Goal: Task Accomplishment & Management: Complete application form

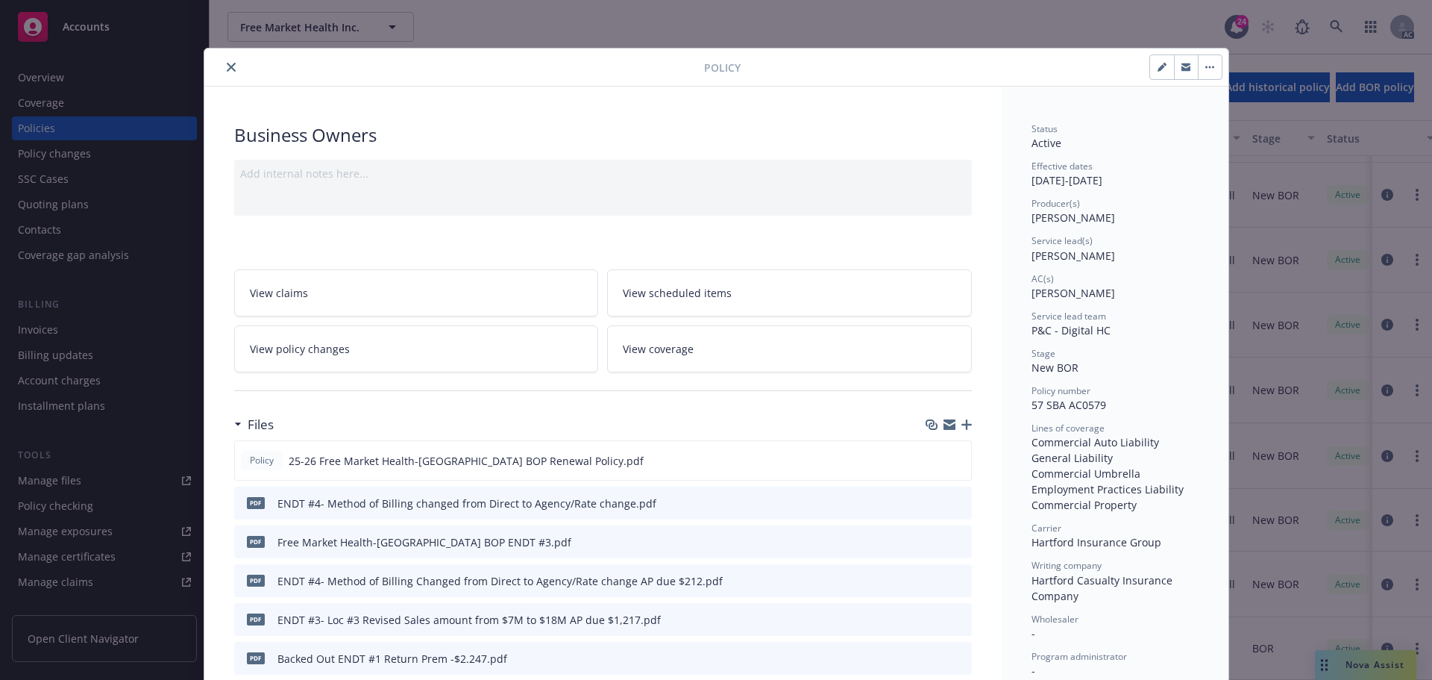
scroll to position [224, 0]
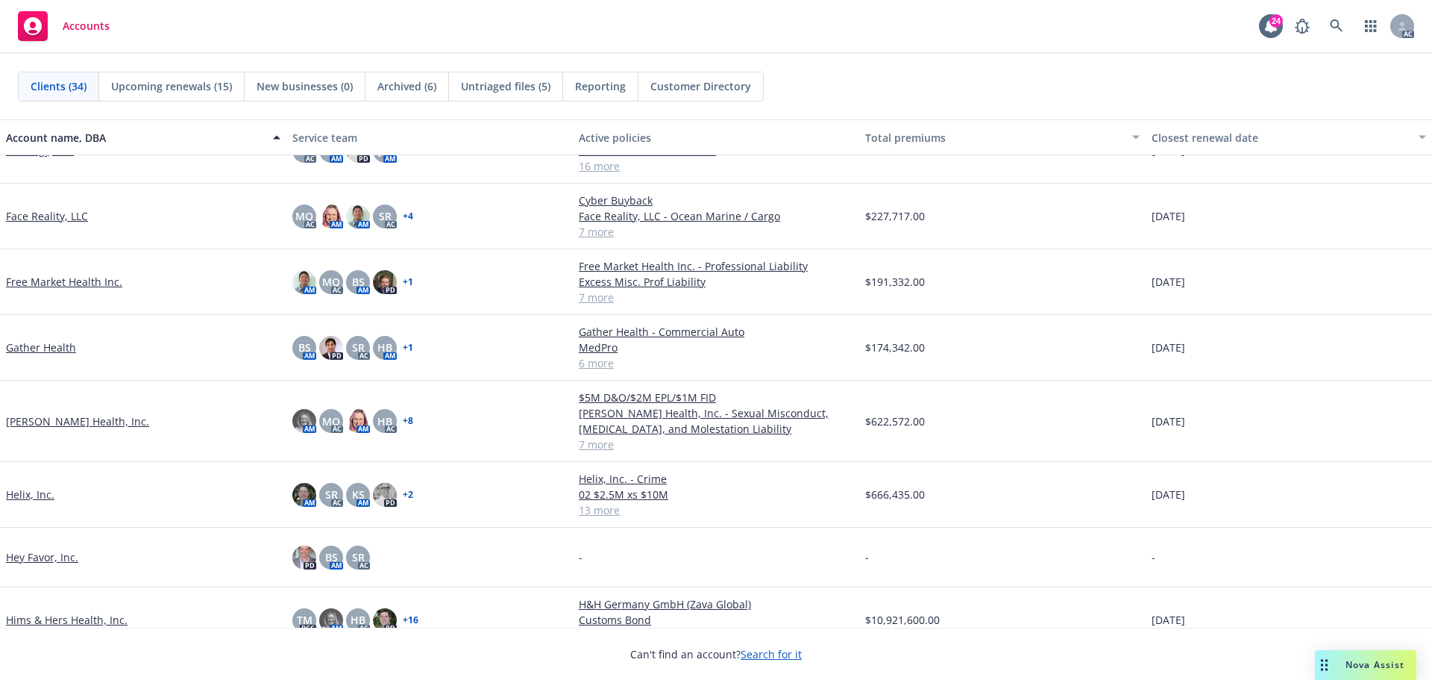
scroll to position [597, 0]
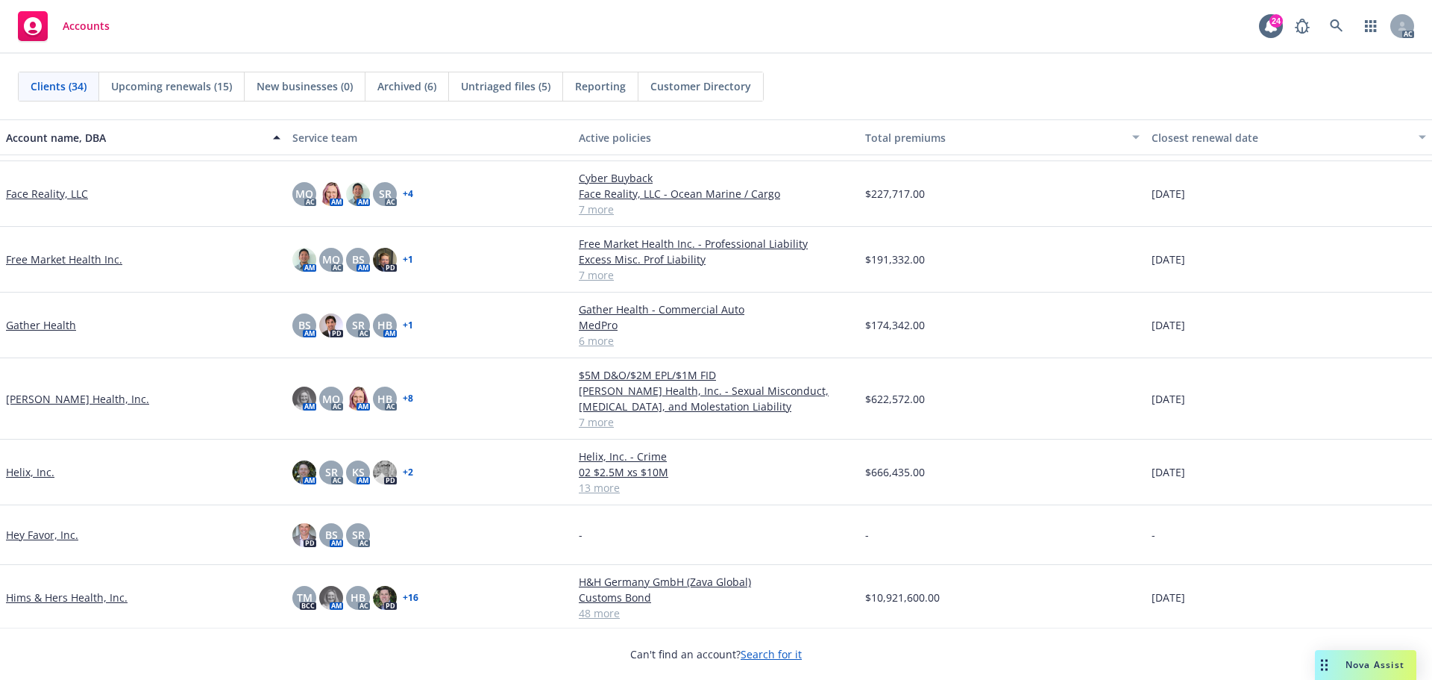
click at [65, 595] on link "Hims & Hers Health, Inc." at bounding box center [67, 597] width 122 height 16
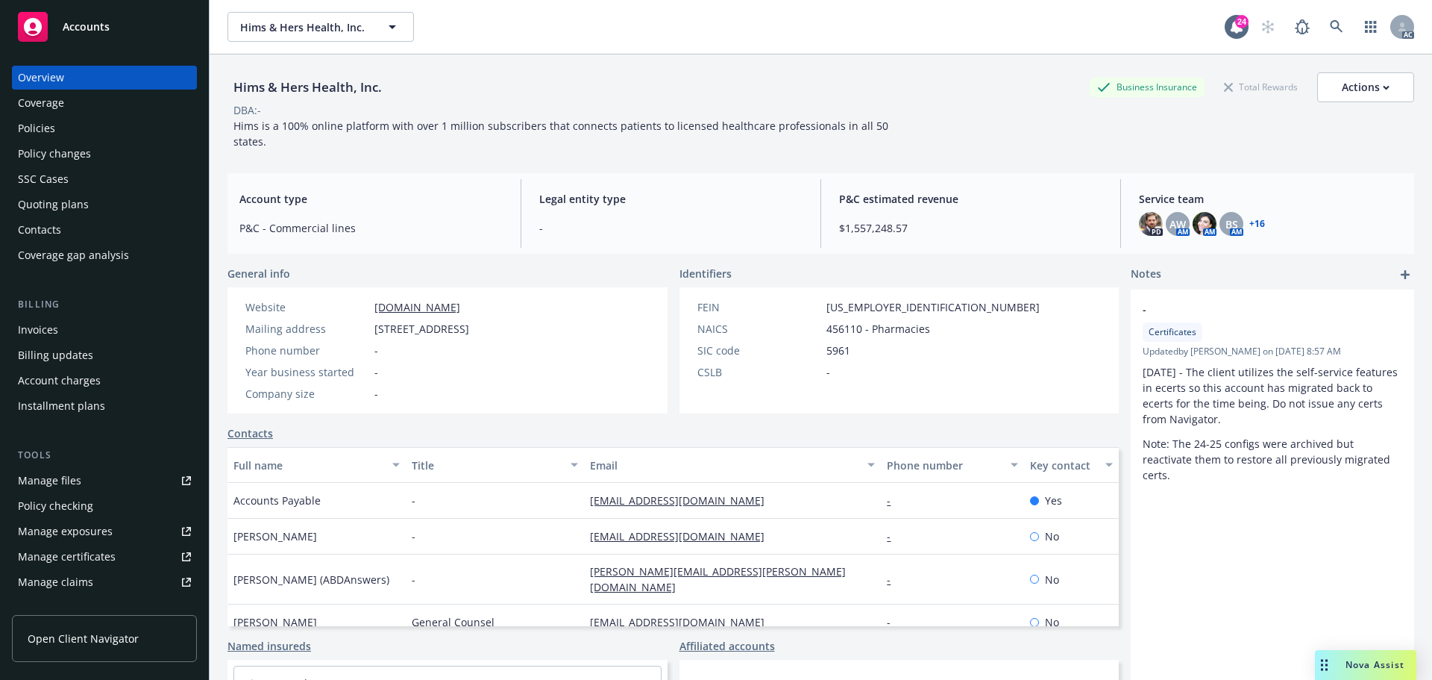
click at [76, 155] on div "Policy changes" at bounding box center [54, 154] width 73 height 24
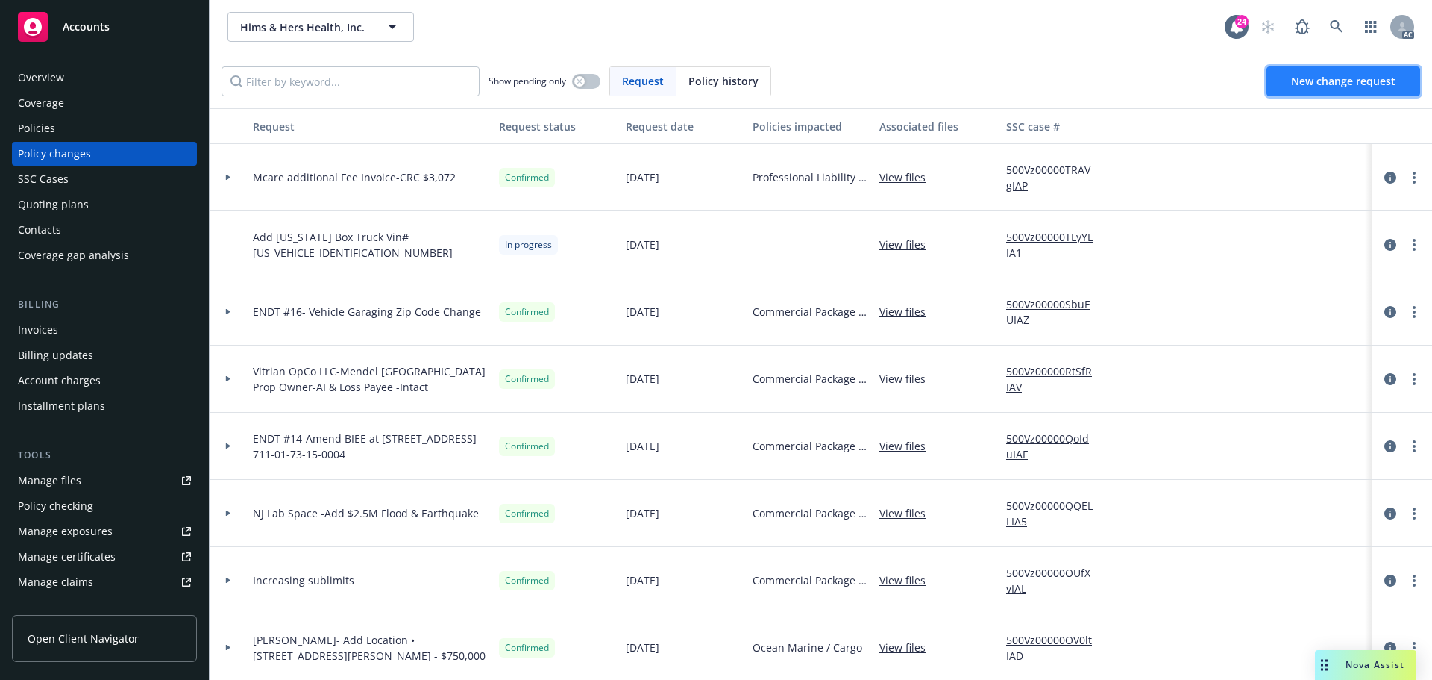
click at [1340, 81] on span "New change request" at bounding box center [1343, 81] width 104 height 14
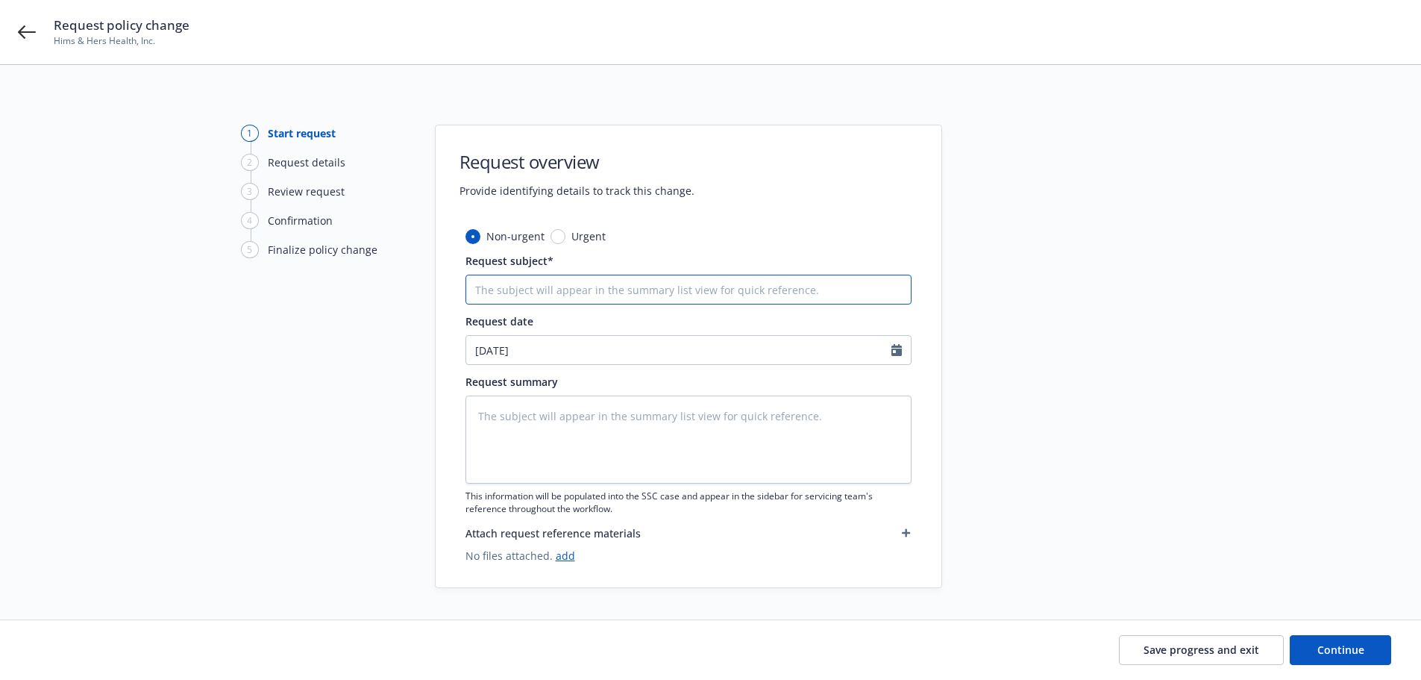
click at [546, 299] on input "Request subject*" at bounding box center [688, 290] width 446 height 30
click at [508, 285] on input "Request subject*" at bounding box center [688, 290] width 446 height 30
type textarea "x"
type input "I"
type textarea "x"
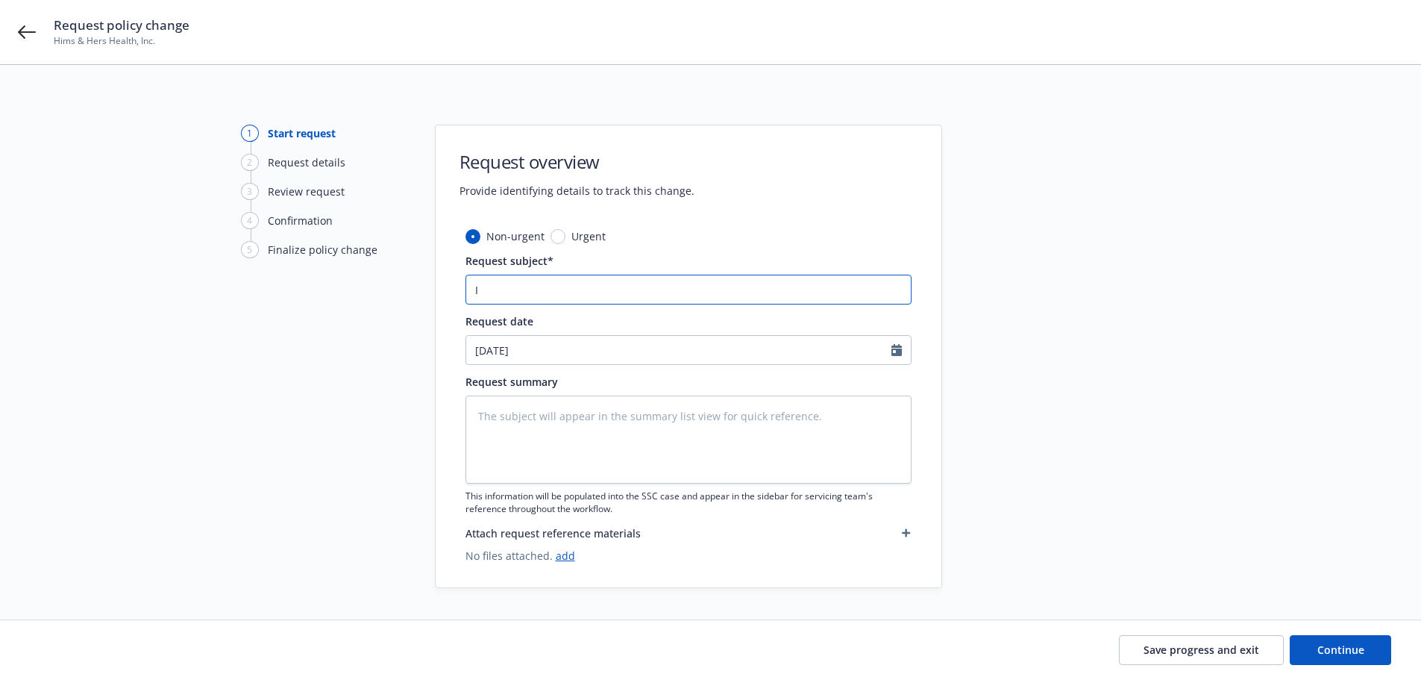
type input "In"
type textarea "x"
type input "Int"
type textarea "x"
type input "Inta"
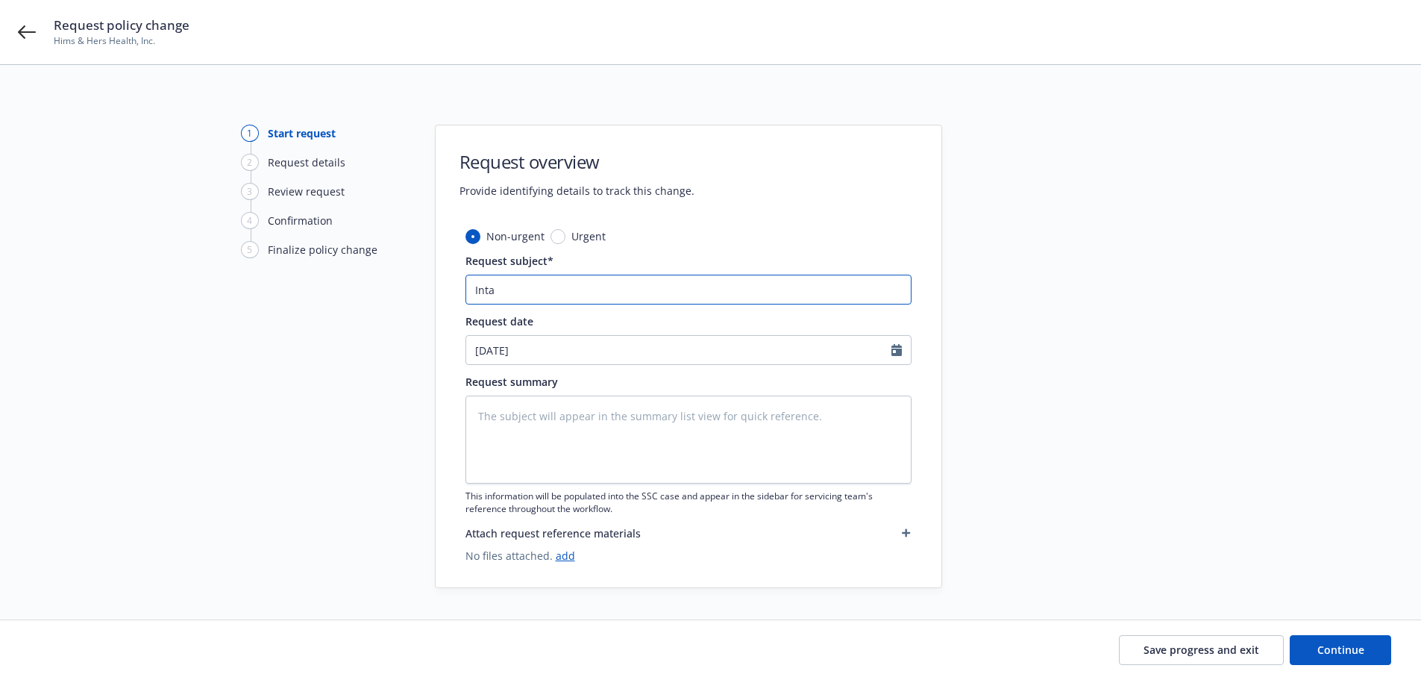
type textarea "x"
type input "Intac"
type textarea "x"
type input "Intact"
type textarea "x"
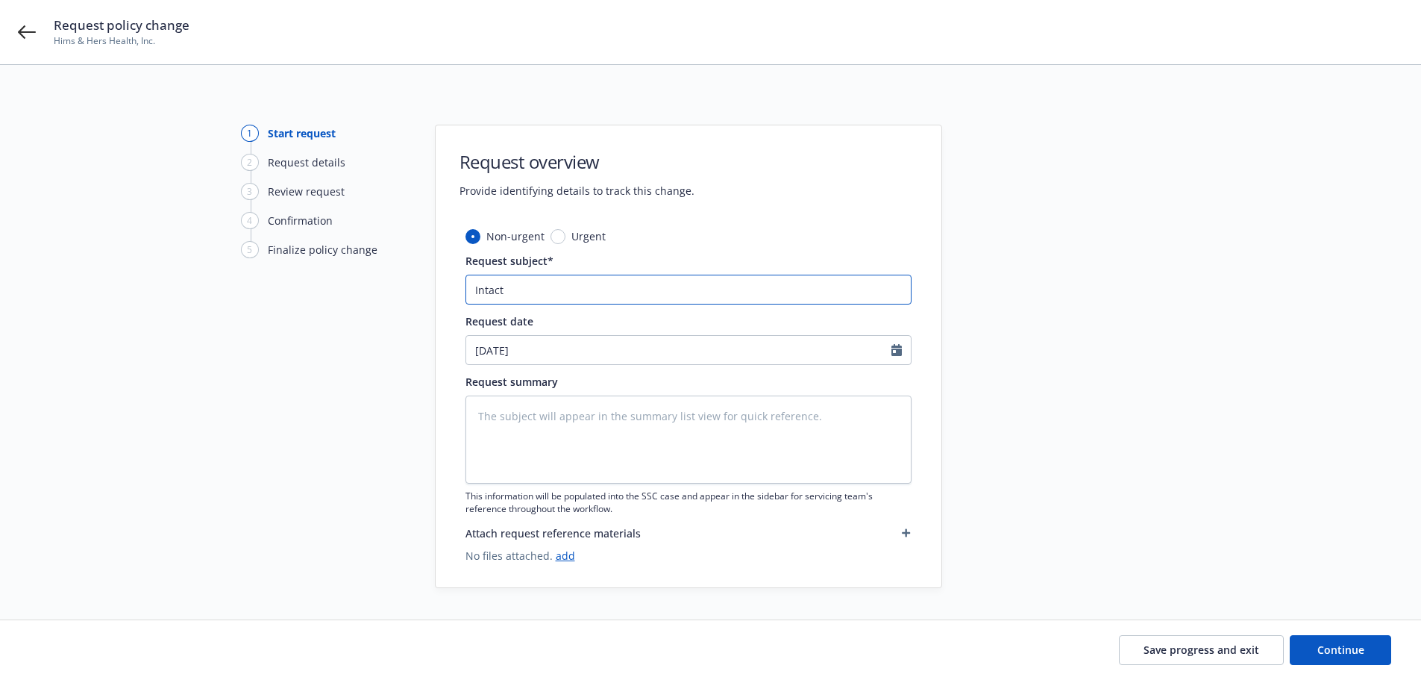
type input "Intact-"
type textarea "x"
type input "Intact-A"
type textarea "x"
type input "Intact-Ad"
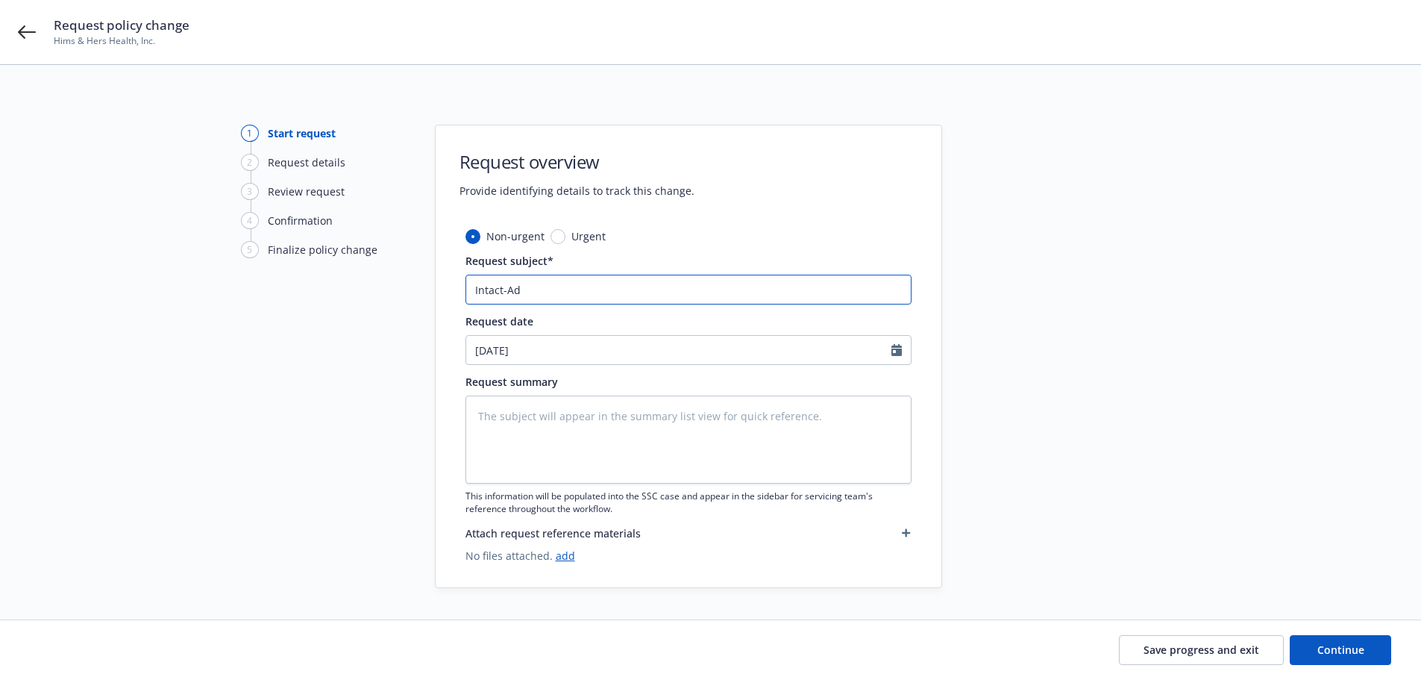
type textarea "x"
type input "Intact-Add"
type textarea "x"
type input "Intact-Addi"
type textarea "x"
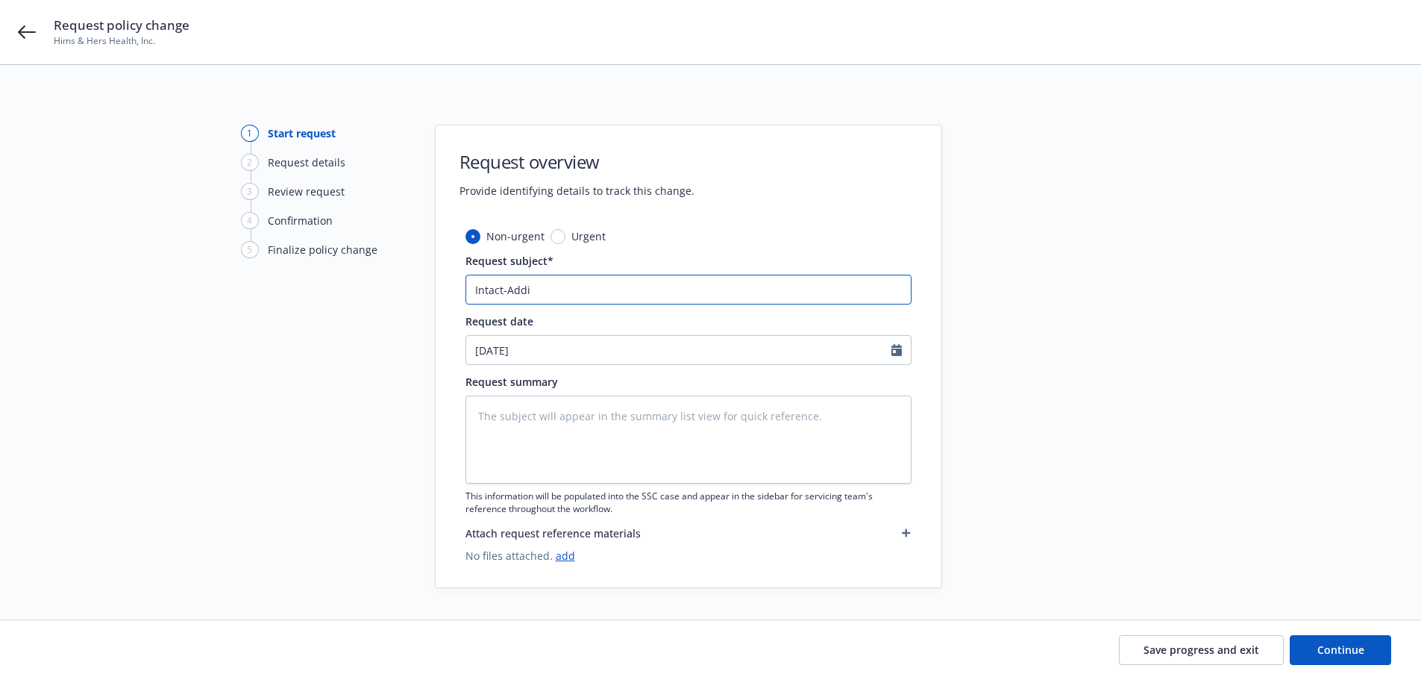
type input "Intact-Addin"
type textarea "x"
type input "Intact-Adding"
type textarea "x"
type input "Intact-Adding"
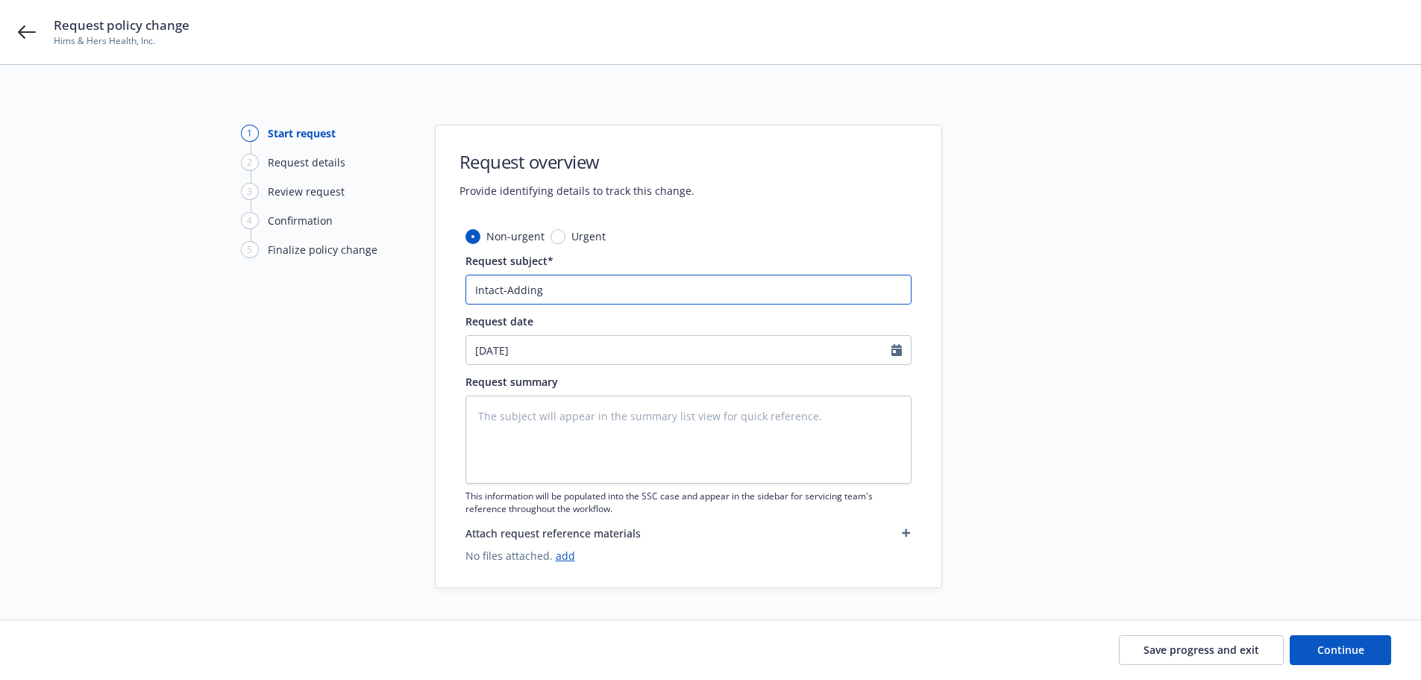
type textarea "x"
type input "Intact-Adding 4"
type textarea "x"
type input "Intact-Adding 46"
type textarea "x"
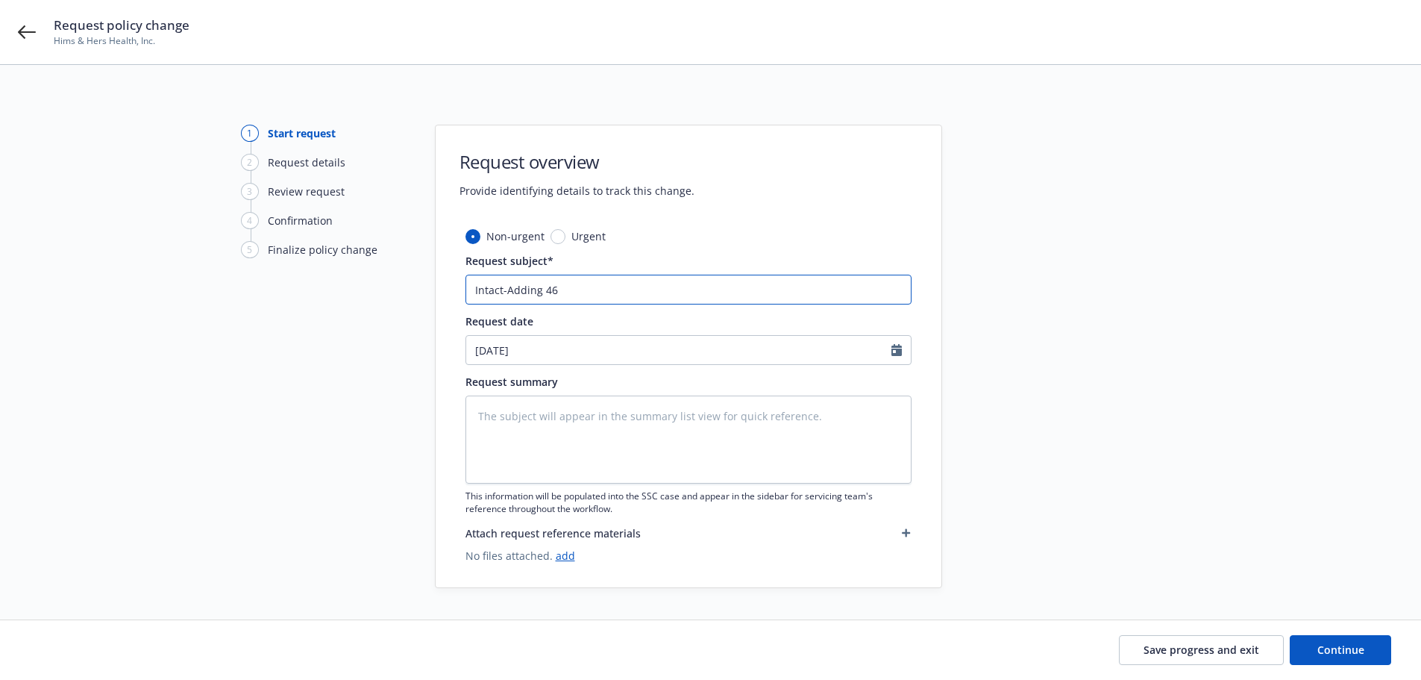
type input "Intact-Adding 46."
type textarea "x"
type input "Intact-Adding 46.2"
type textarea "x"
type input "Intact-Adding 46.21"
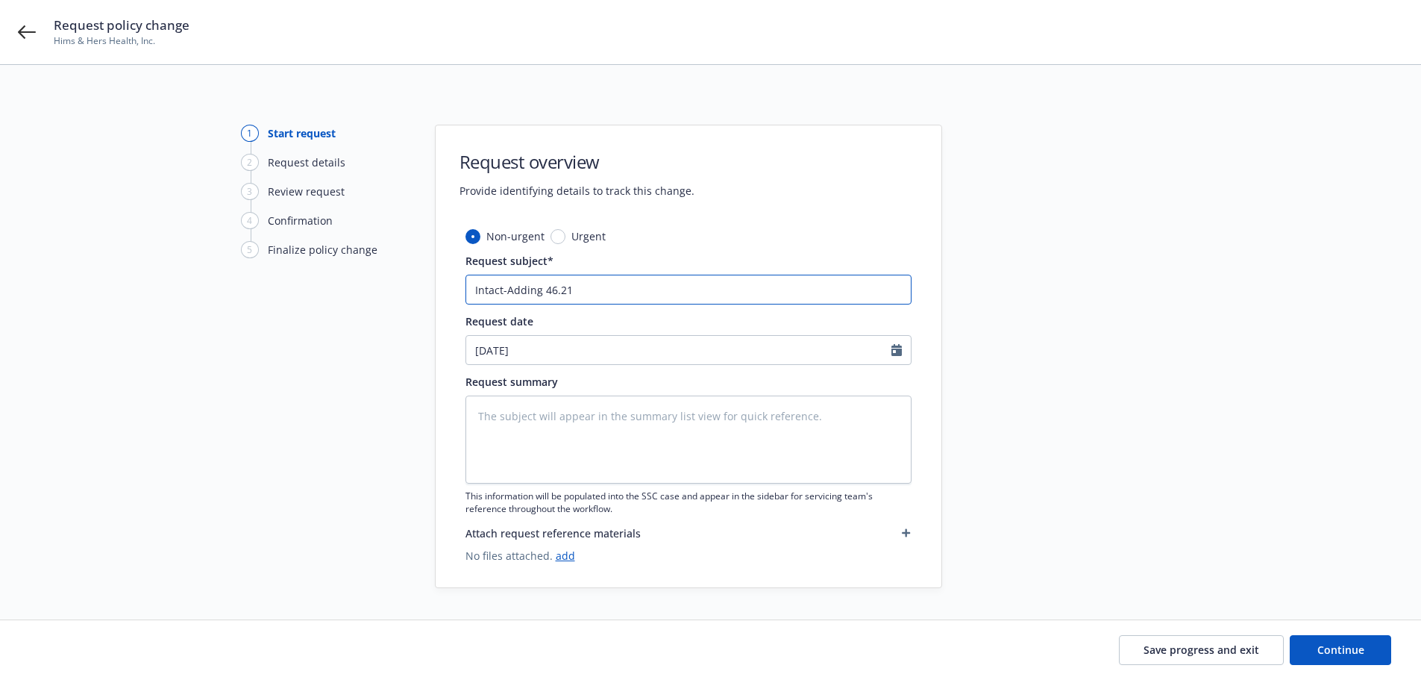
type textarea "x"
type input "Intact-Adding 46.21"
type textarea "x"
type input "Intact-Adding 46.21 A"
type textarea "x"
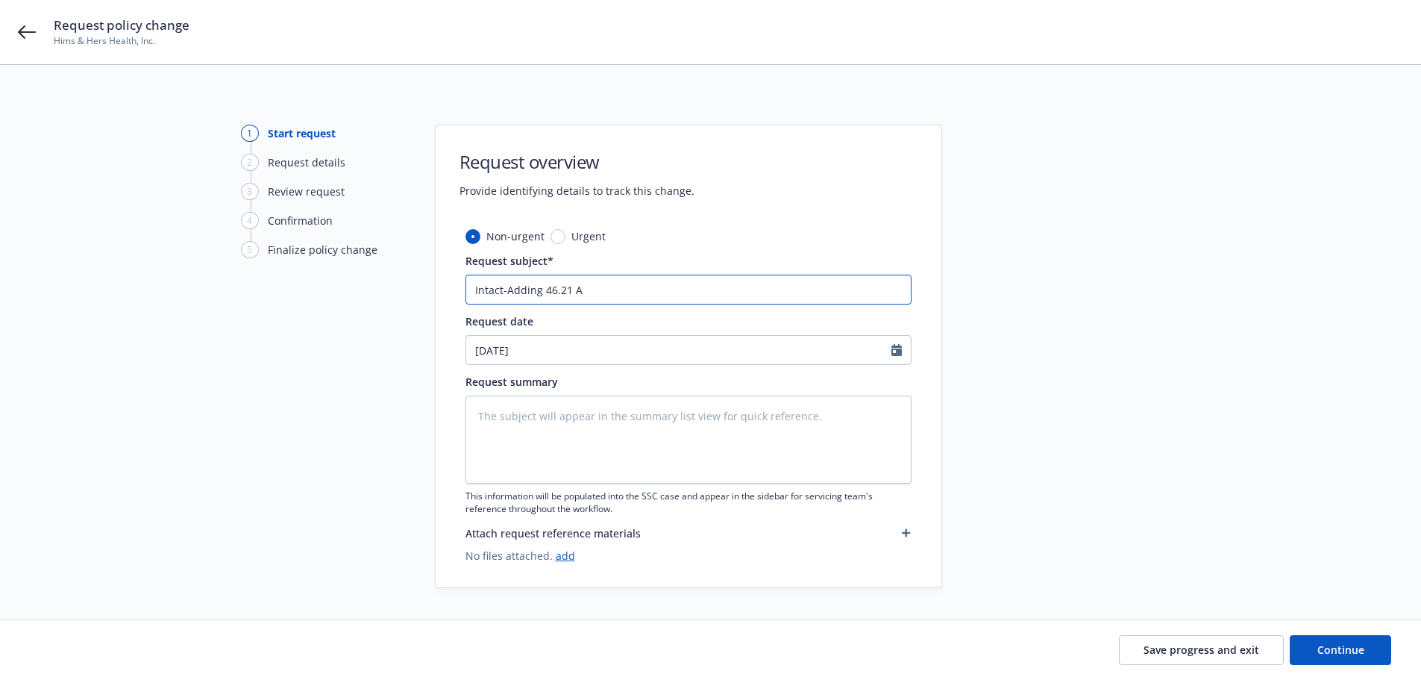
type input "Intact-Adding 46.21 As"
type textarea "x"
type input "Intact-Adding 46.21 Ass"
type textarea "x"
type input "Intact-Adding 46.21 Asso"
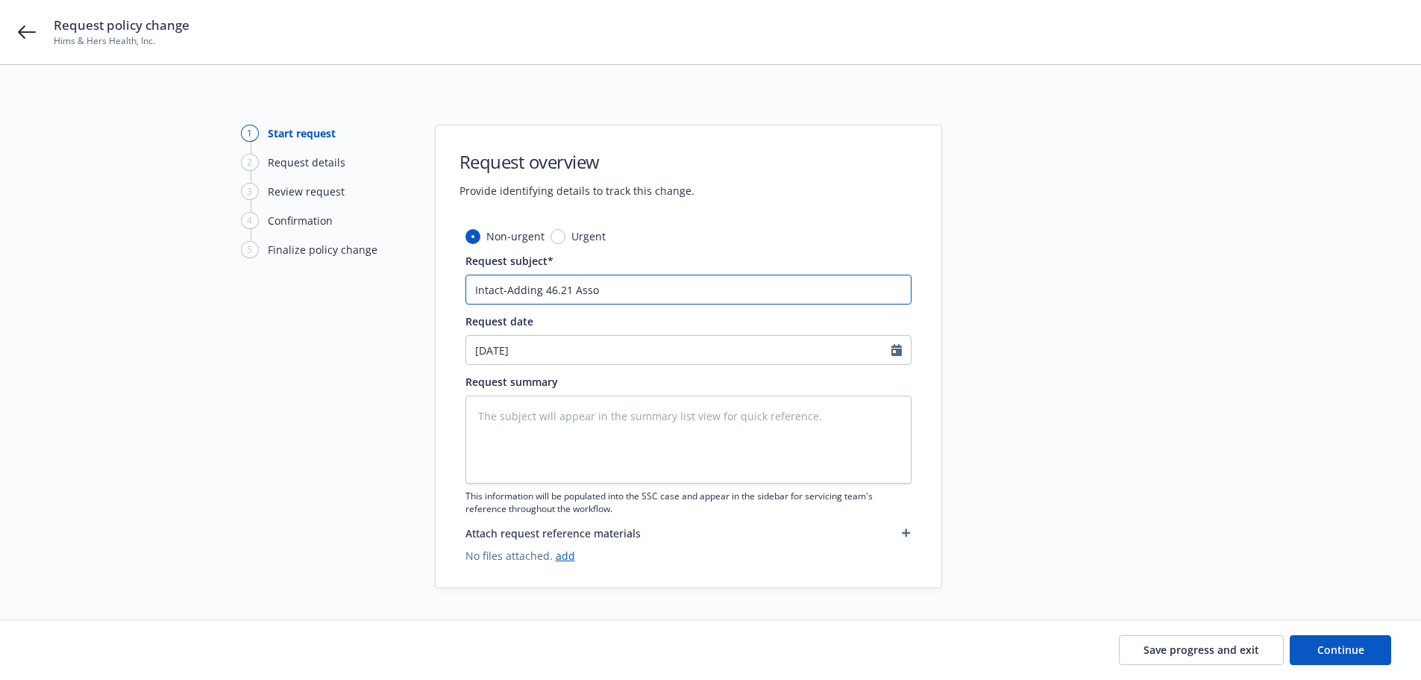
type textarea "x"
type input "Intact-Adding 46.21 Assoc"
type textarea "x"
type input "Intact-Adding 46.21 Associ"
type textarea "x"
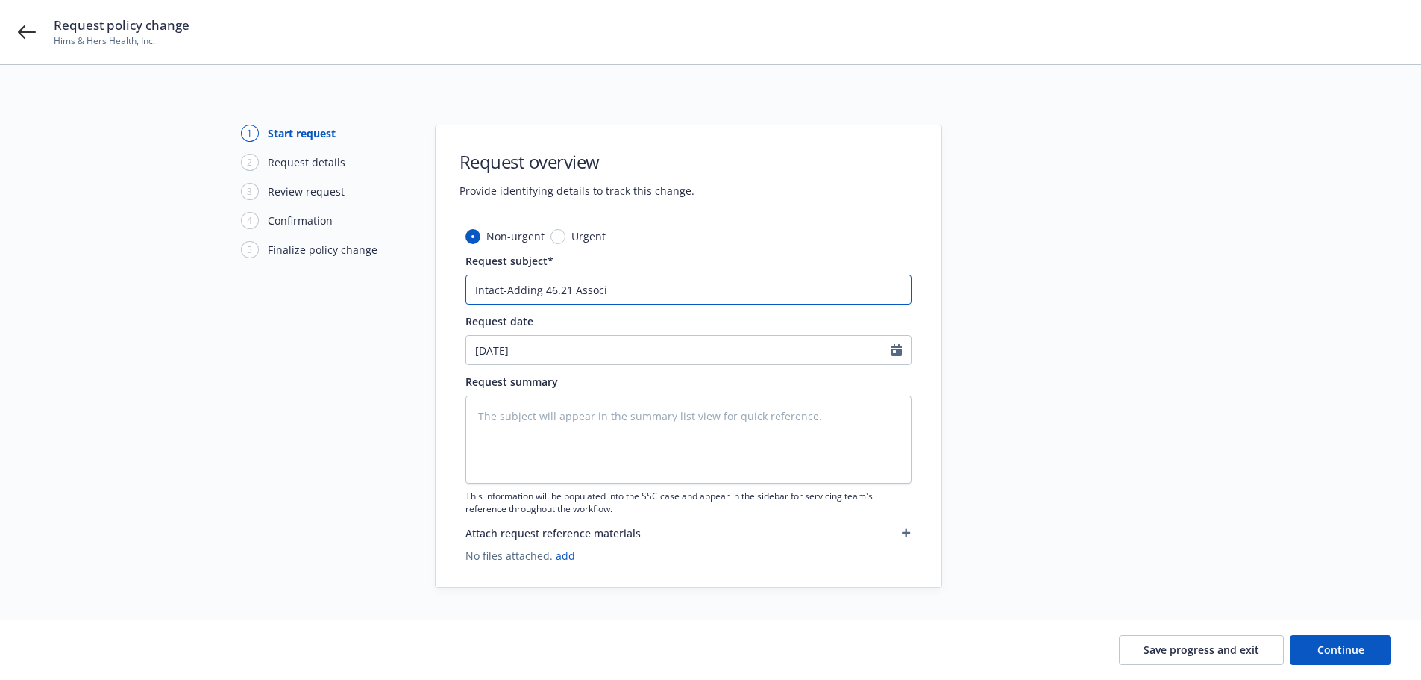
type input "Intact-Adding 46.21 Associa"
type textarea "x"
type input "Intact-Adding 46.21 Associat"
type textarea "x"
type input "Intact-Adding 46.21 Associate"
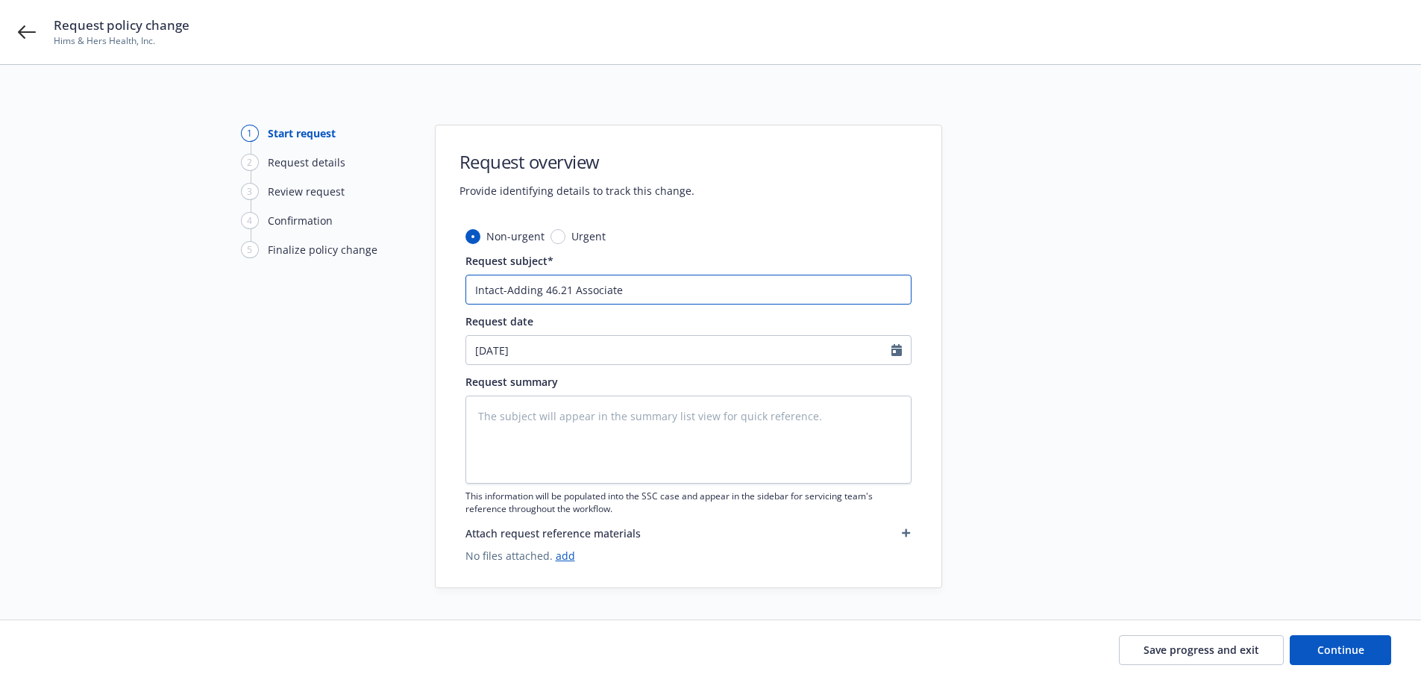
type textarea "x"
type input "Intact-Adding 46.21 Associates"
type textarea "x"
type input "Intact-Adding 46.21 Associates"
type textarea "x"
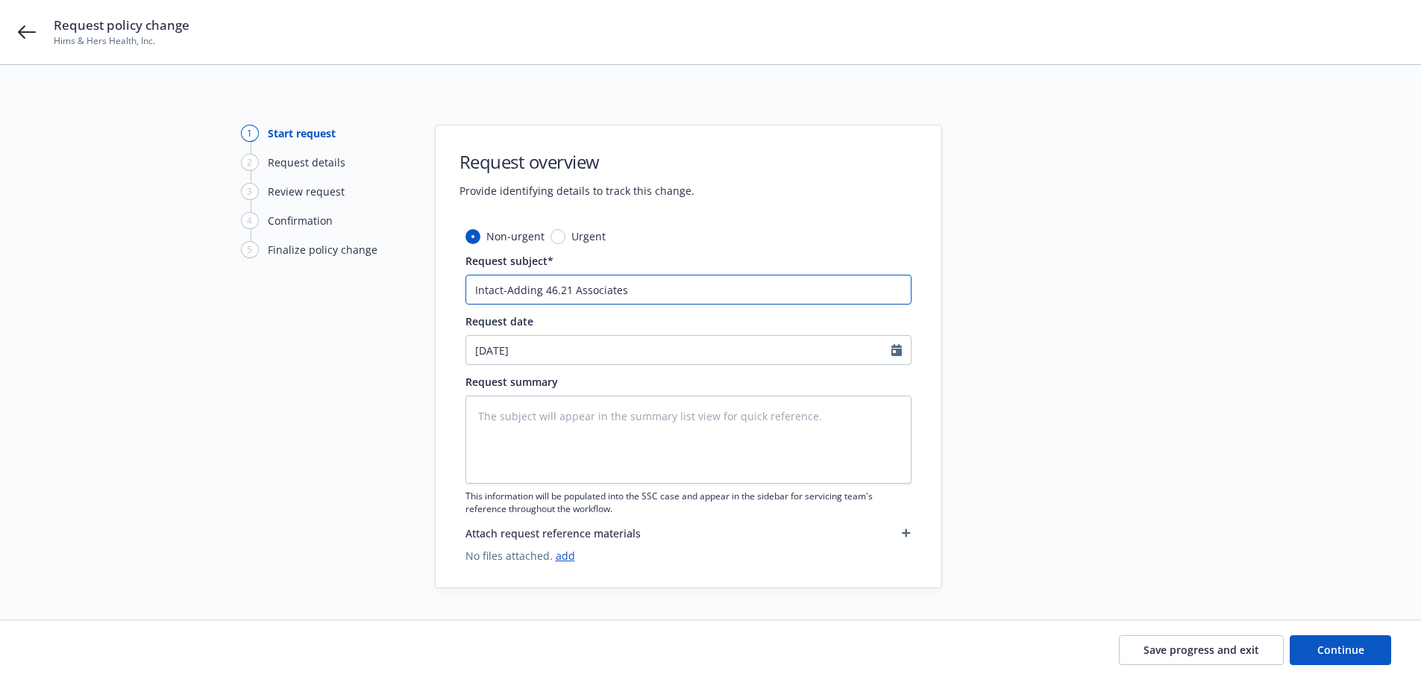
type input "Intact-Adding 46.21 Associates L"
type textarea "x"
type input "Intact-Adding 46.21 Associates LP"
type textarea "x"
type input "Intact-Adding 46.21 Associates LP"
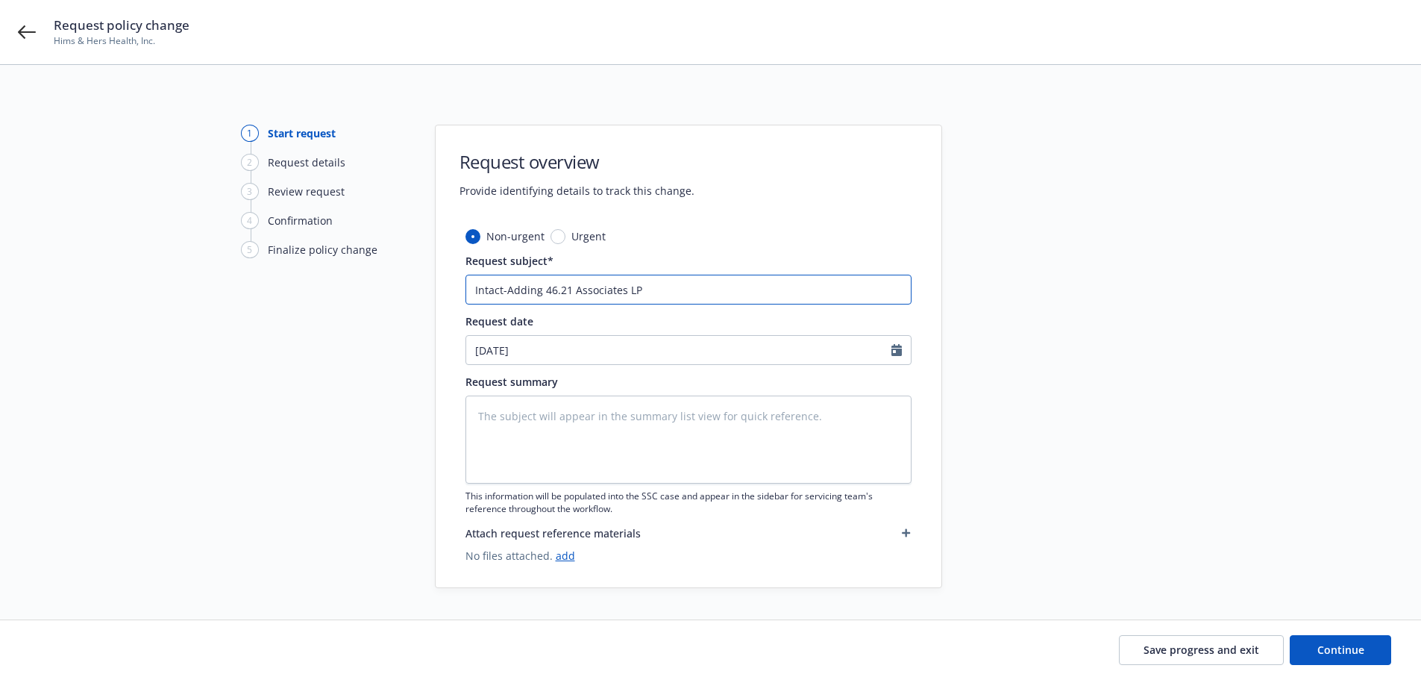
type textarea "x"
type input "Intact-Adding 46.21 Associates LP c"
type textarea "x"
type input "Intact-Adding 46.21 Associates LP c/"
type textarea "x"
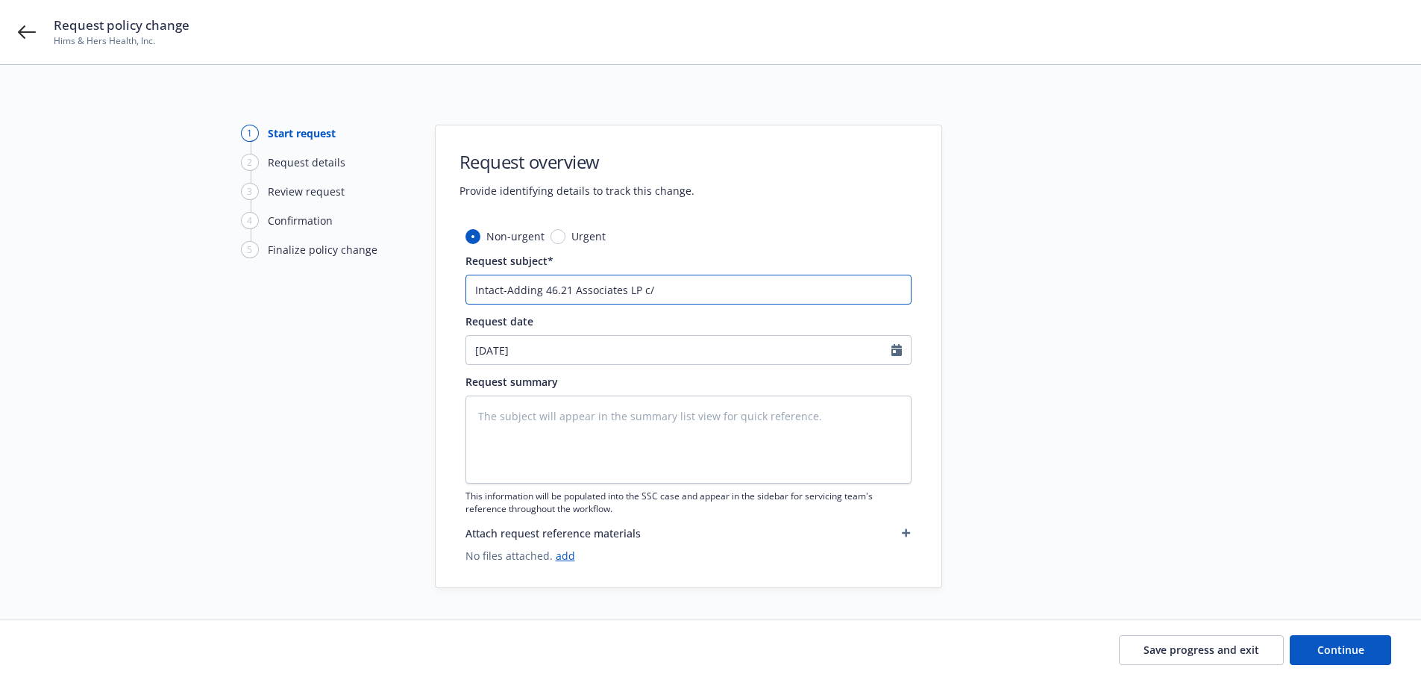
type input "Intact-Adding 46.21 Associates LP c/o"
type textarea "x"
type input "Intact-Adding 46.21 Associates LP c/o"
type textarea "x"
type input "Intact-Adding 46.21 Associates LP c/o N"
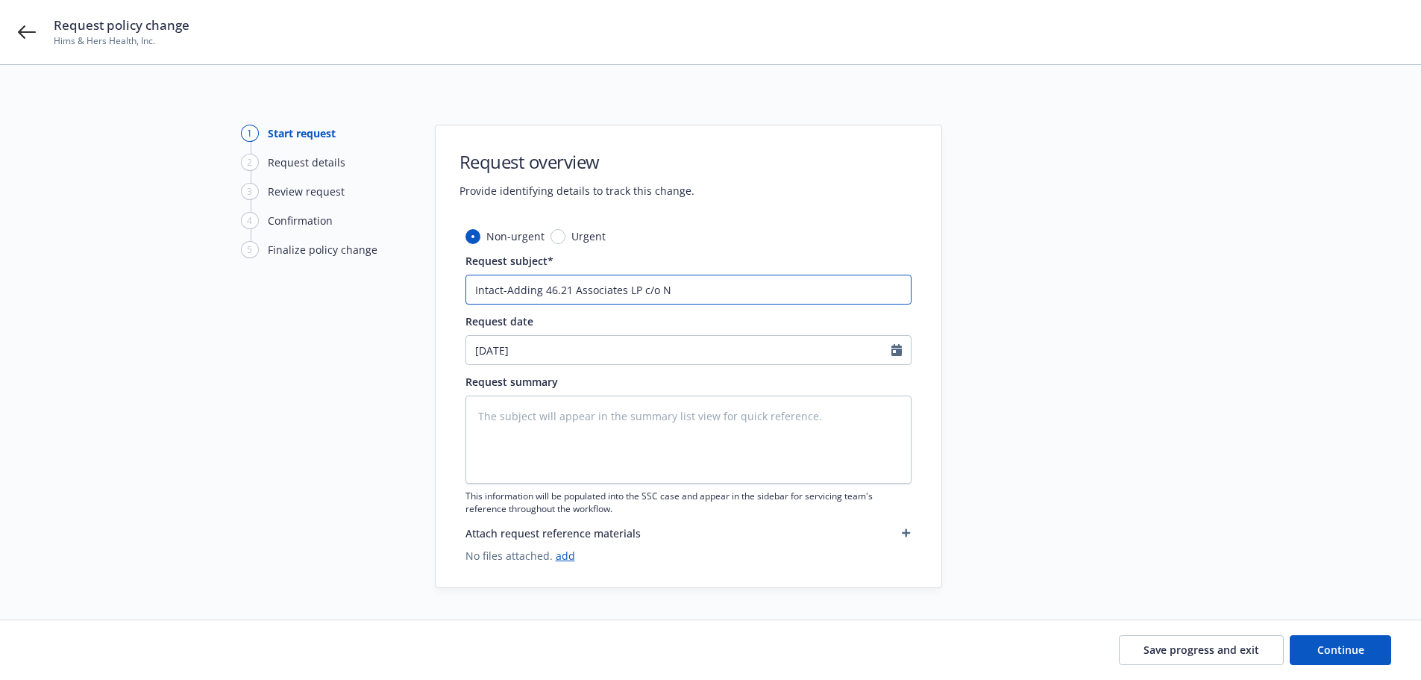
type textarea "x"
type input "Intact-Adding 46.21 Associates LP c/o Na"
type textarea "x"
type input "Intact-Adding 46.21 Associates LP c/o Nat"
type textarea "x"
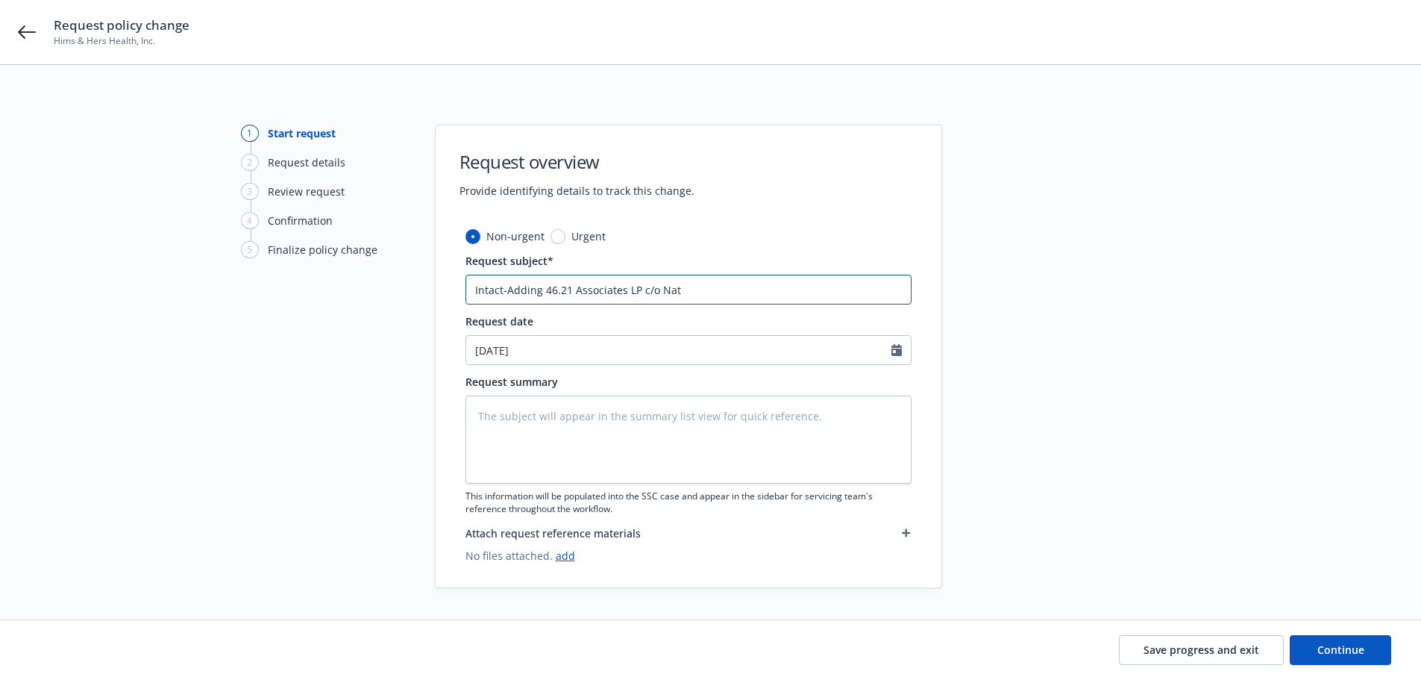
type input "Intact-Adding 46.21 Associates LP c/o Nati"
type textarea "x"
type input "Intact-Adding 46.21 Associates LP c/o Natio"
type textarea "x"
type input "Intact-Adding 46.21 Associates LP c/o Nation"
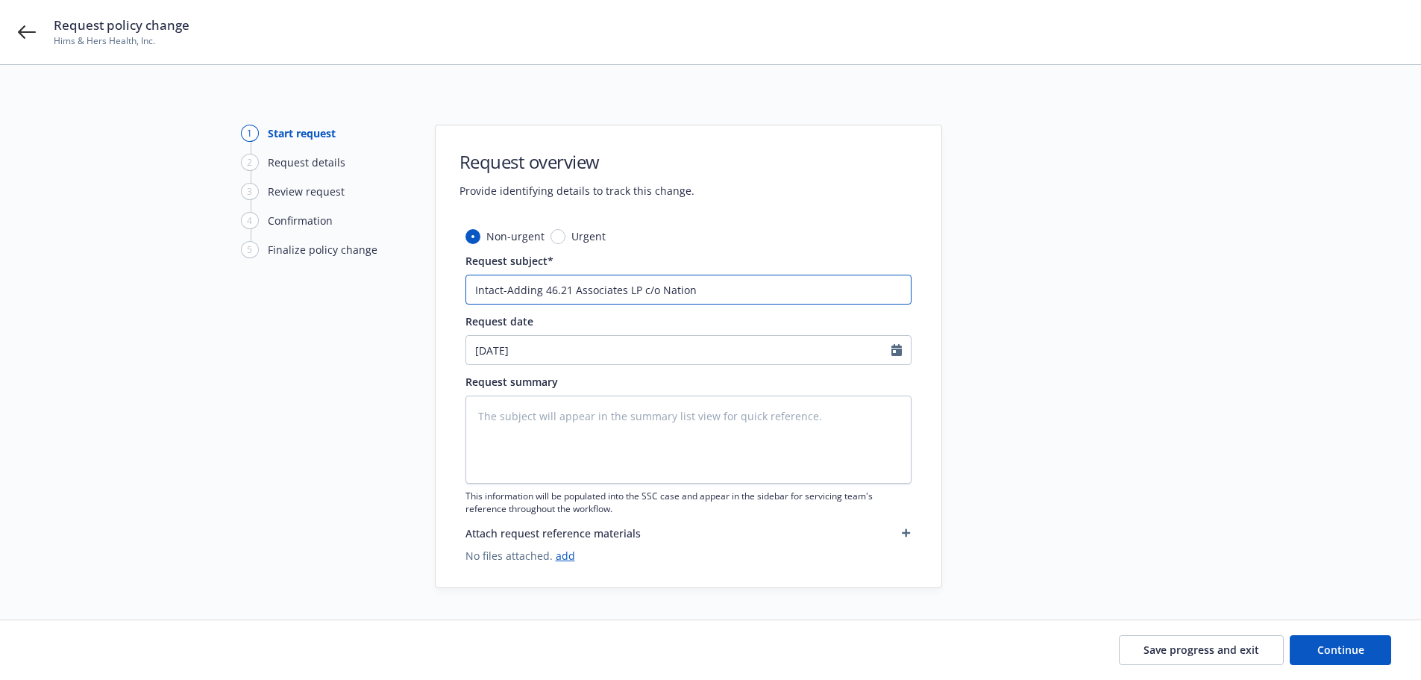
type textarea "x"
type input "Intact-Adding 46.21 Associates LP c/o Nationa"
type textarea "x"
type input "Intact-Adding 46.21 Associates LP c/o National"
type textarea "x"
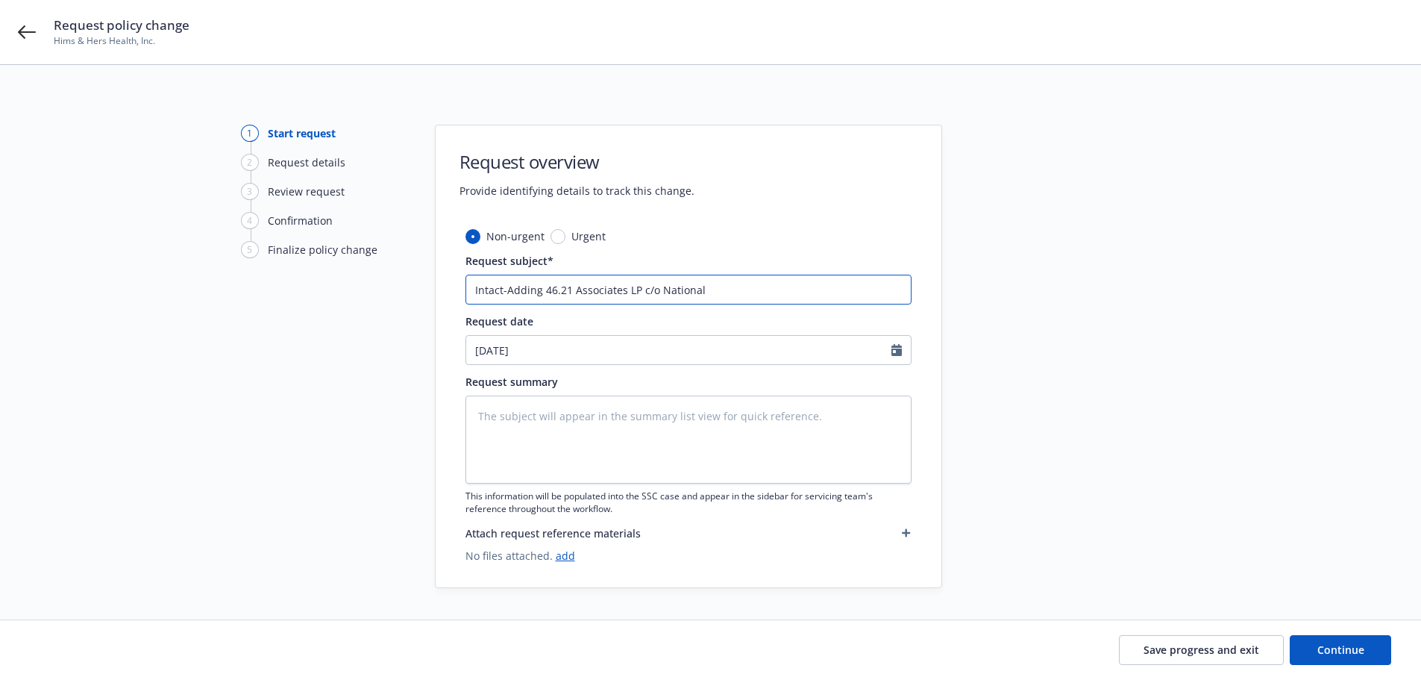
type input "Intact-Adding 46.21 Associates LP c/o National"
type textarea "x"
type input "Intact-Adding 46.21 Associates LP c/o National R"
type textarea "x"
type input "Intact-Adding 46.21 Associates LP c/o National Re"
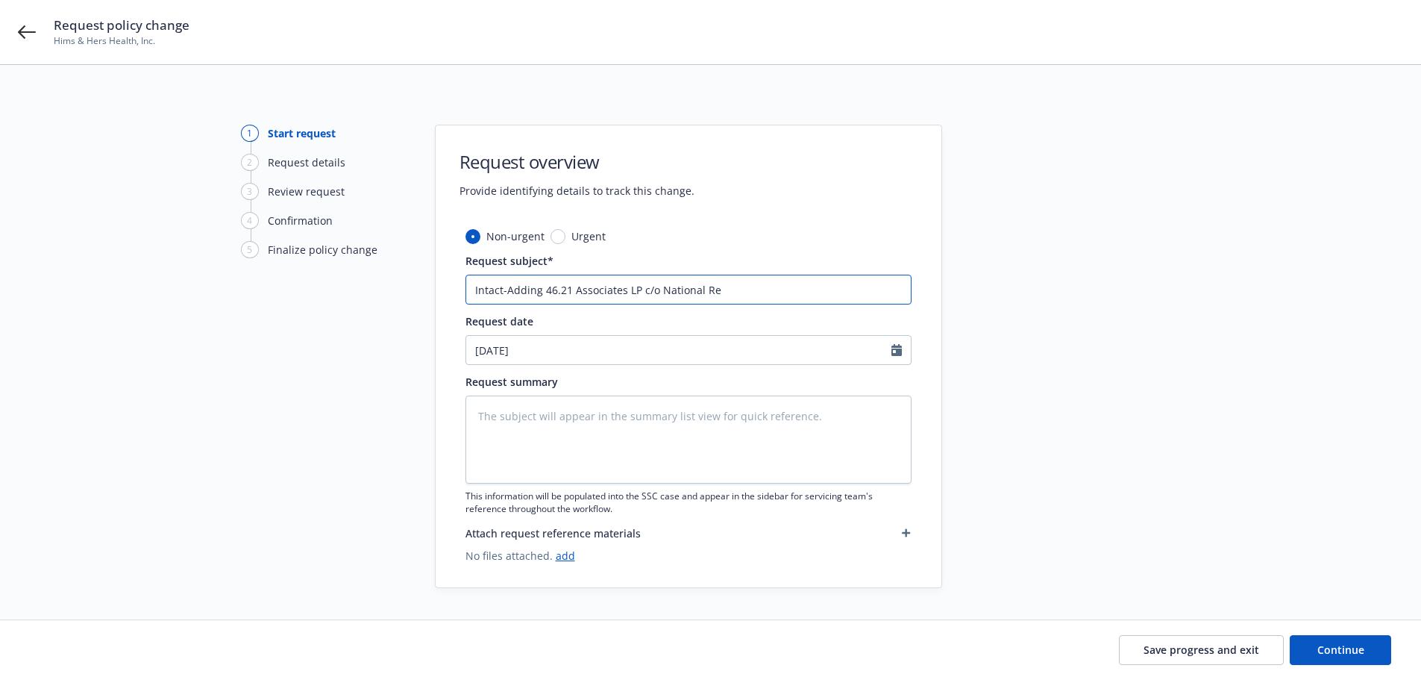
type textarea "x"
type input "Intact-Adding 46.21 Associates LP c/o National Rea"
type textarea "x"
type input "Intact-Adding 46.21 Associates LP c/o National Real"
type textarea "x"
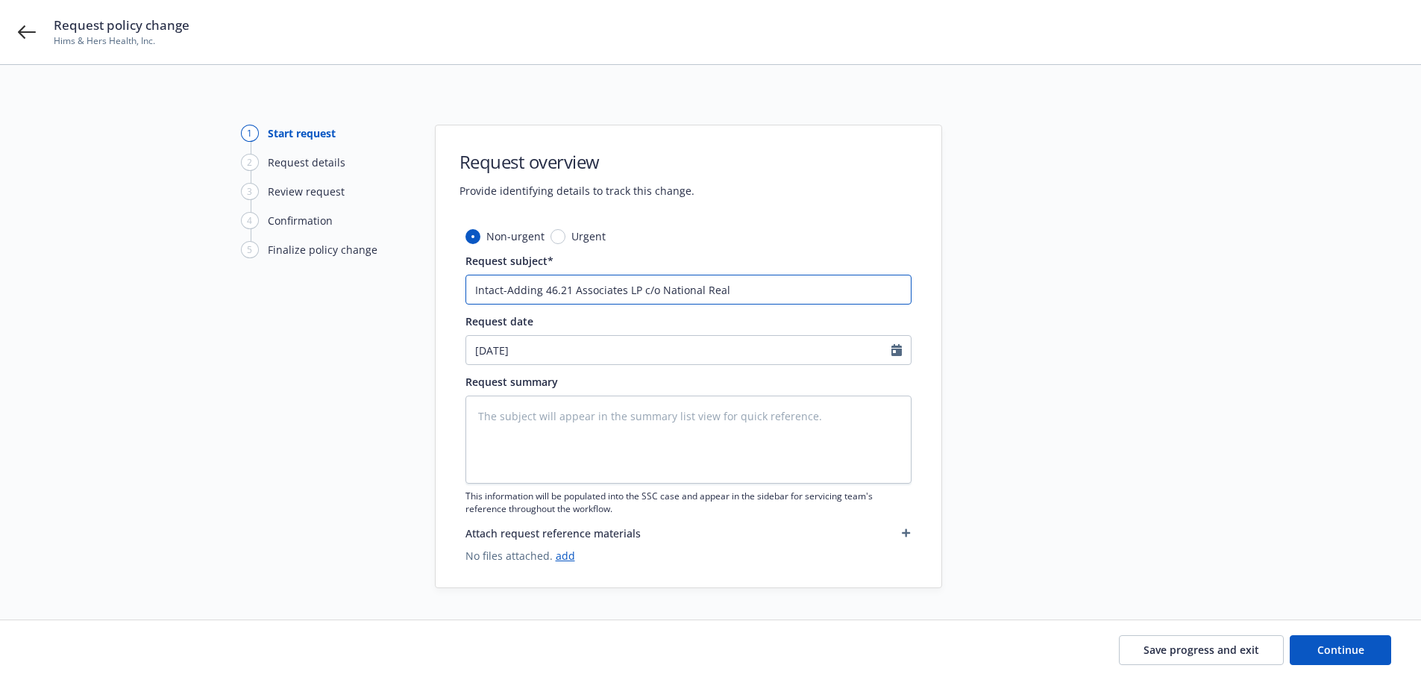
type input "Intact-Adding 46.21 Associates LP c/o National Realt"
type textarea "x"
type input "Intact-Adding 46.21 Associates LP c/o National Realty"
type textarea "x"
type input "Intact-Adding 46.21 Associates LP c/o National Realty"
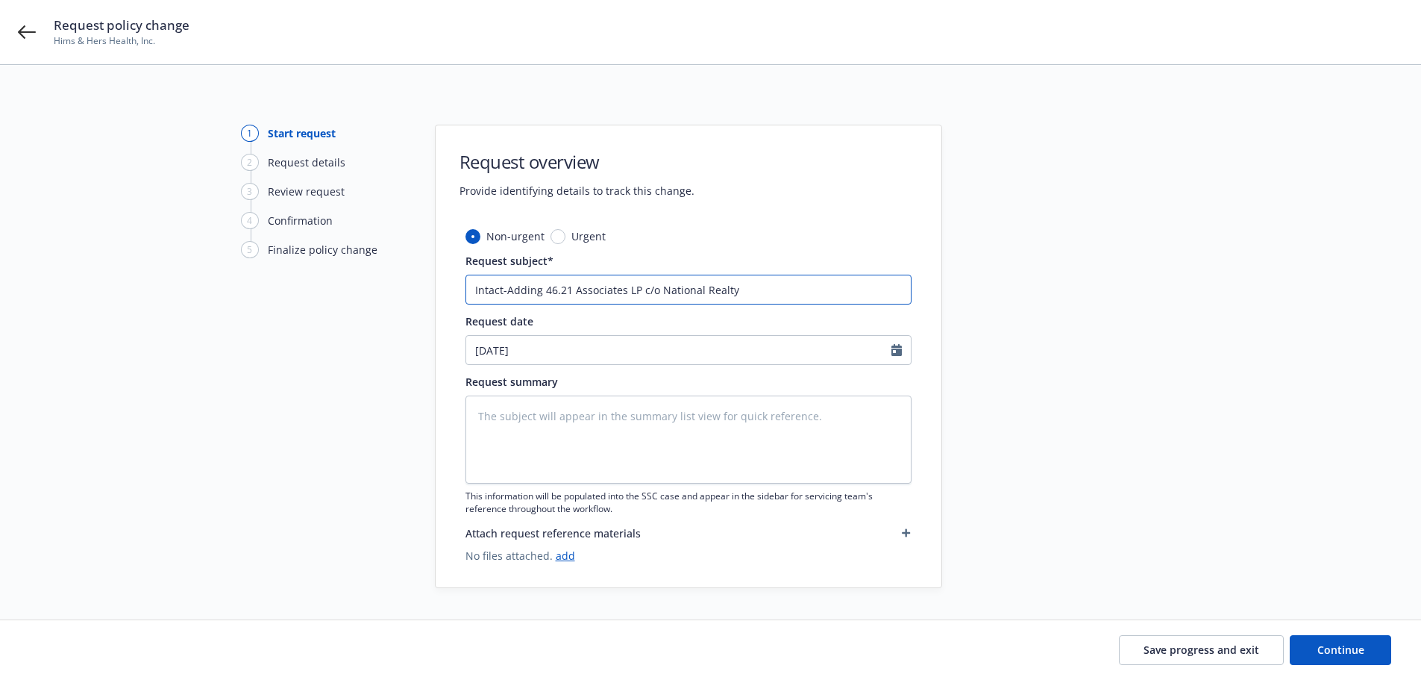
type textarea "x"
type input "Intact-Adding 46.21 Associates LP c/o National Realty &"
type textarea "x"
type input "Intact-Adding 46.21 Associates LP c/o National Realty &"
type textarea "x"
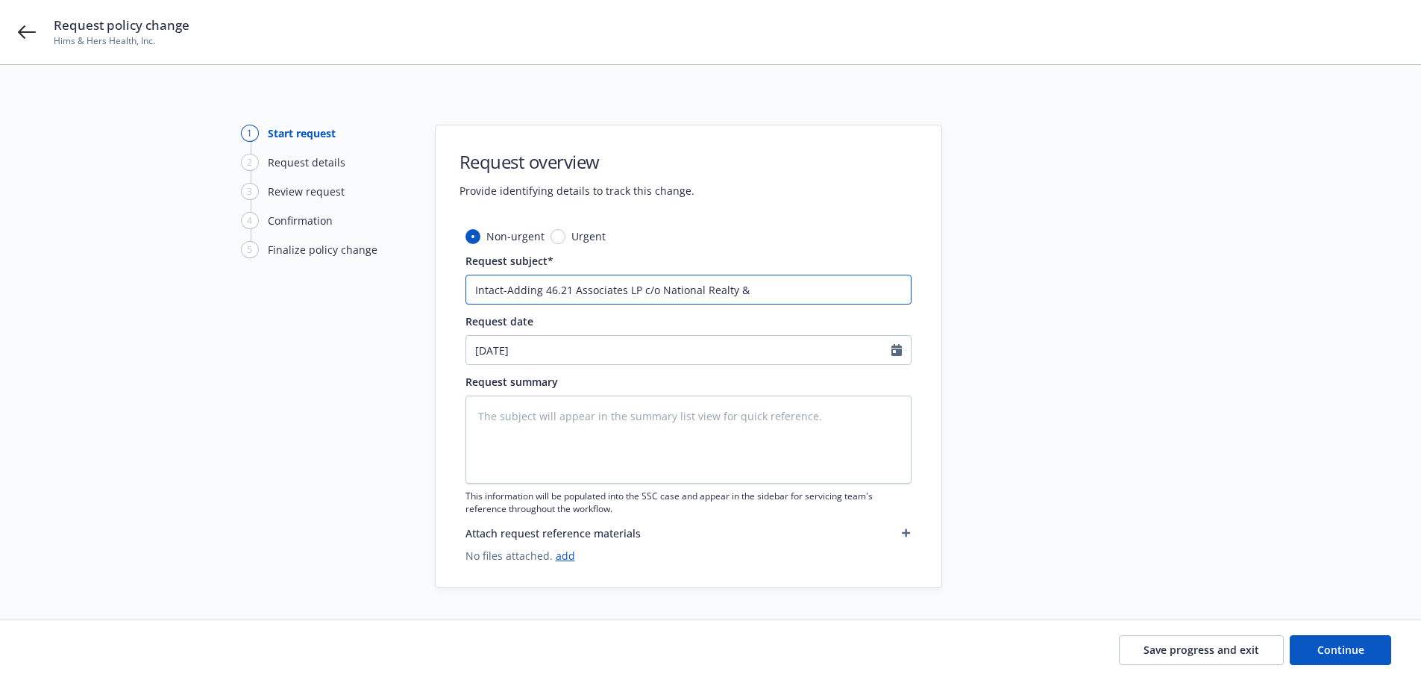
type input "Intact-Adding 46.21 Associates LP c/o National Realty & D"
type textarea "x"
type input "Intact-Adding 46.21 Associates LP c/o National Realty & De"
type textarea "x"
type input "Intact-Adding 46.21 Associates LP c/o National Realty & Dev"
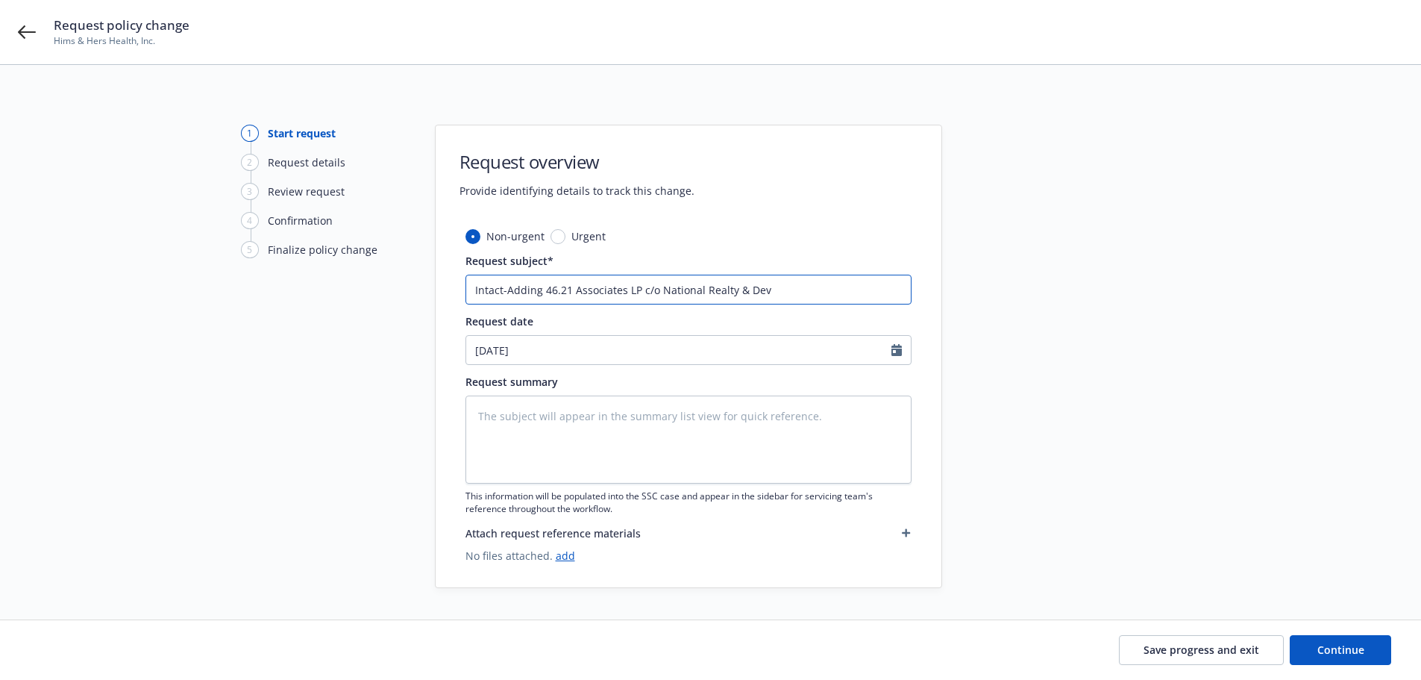
type textarea "x"
type input "Intact-Adding 46.21 Associates LP c/o National Realty & Deve"
type textarea "x"
type input "Intact-Adding 46.21 Associates LP c/o National Realty & Devel"
type textarea "x"
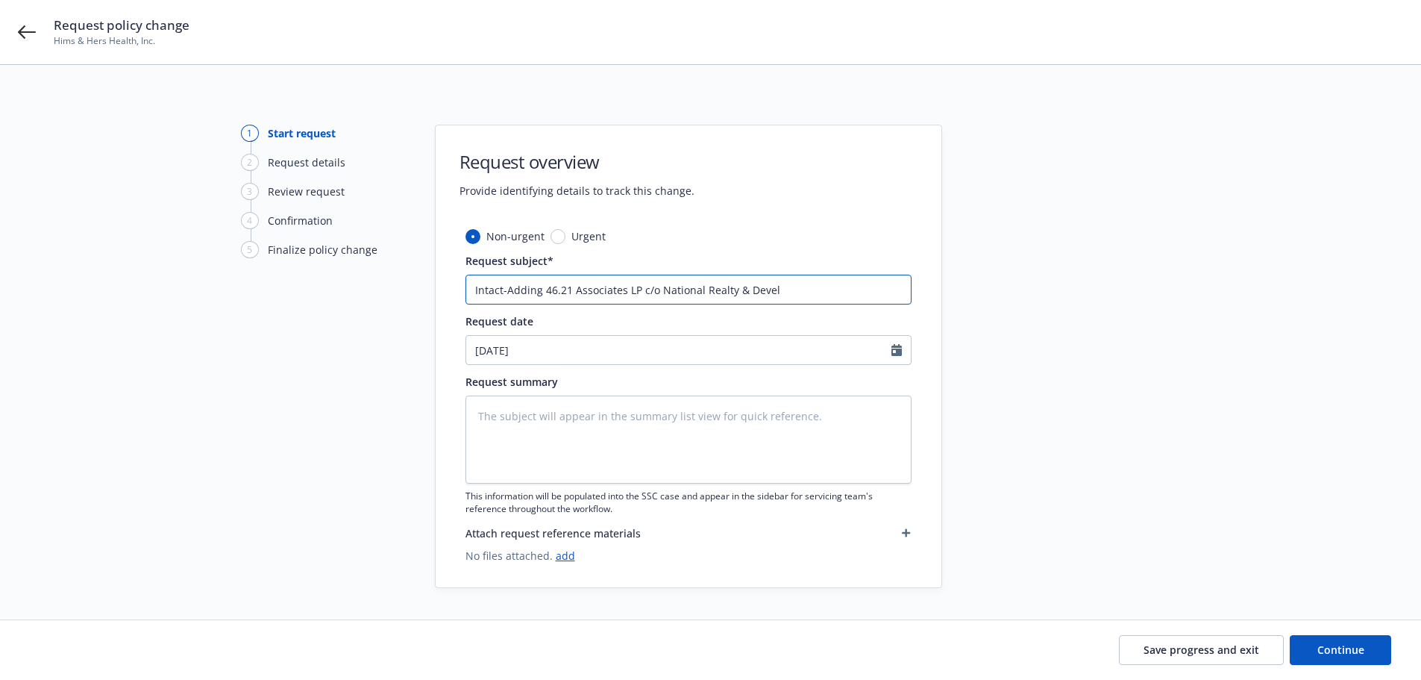
type input "Intact-Adding 46.21 Associates LP c/o National Realty & Develo"
type textarea "x"
type input "Intact-Adding 46.21 Associates LP c/o National Realty & Develop"
type textarea "x"
type input "Intact-Adding 46.21 Associates LP c/o National Realty & Developm"
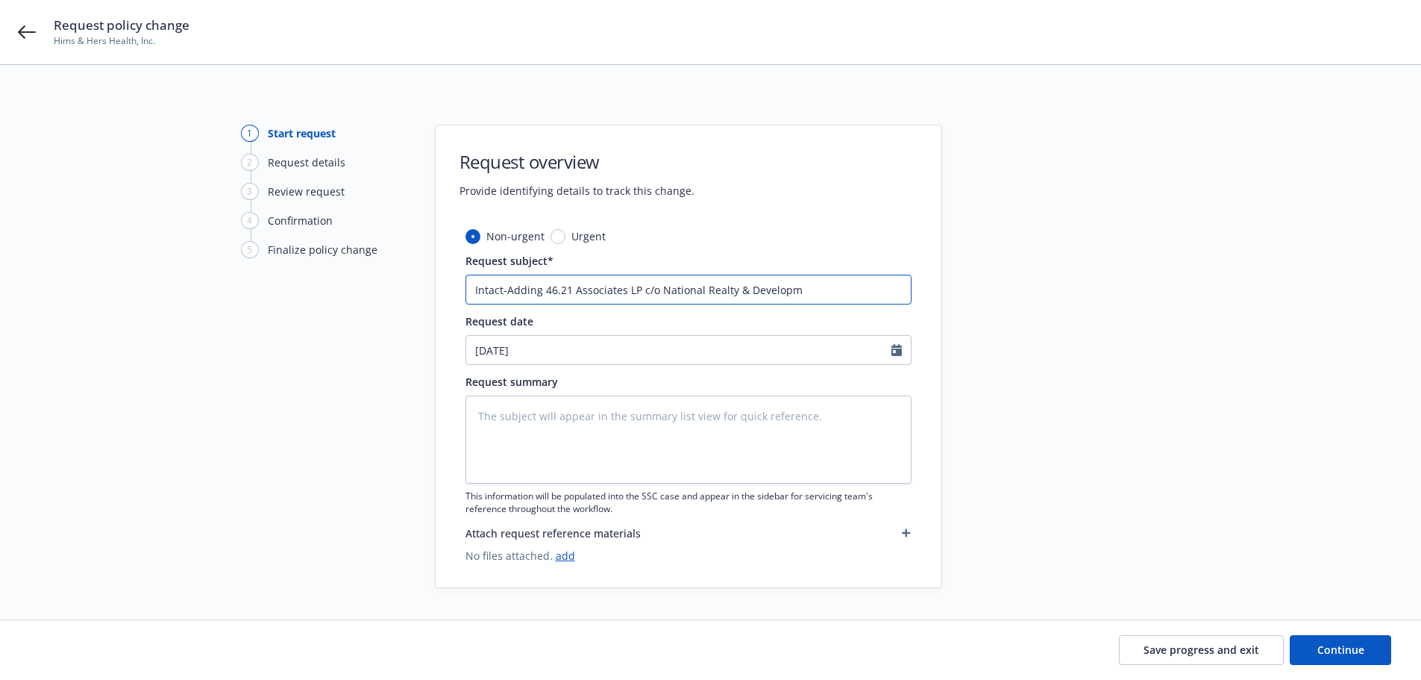
type textarea "x"
type input "Intact-Adding 46.21 Associates LP c/o National Realty & Developme"
type textarea "x"
type input "Intact-Adding 46.21 Associates LP c/o National Realty & Developmen"
type textarea "x"
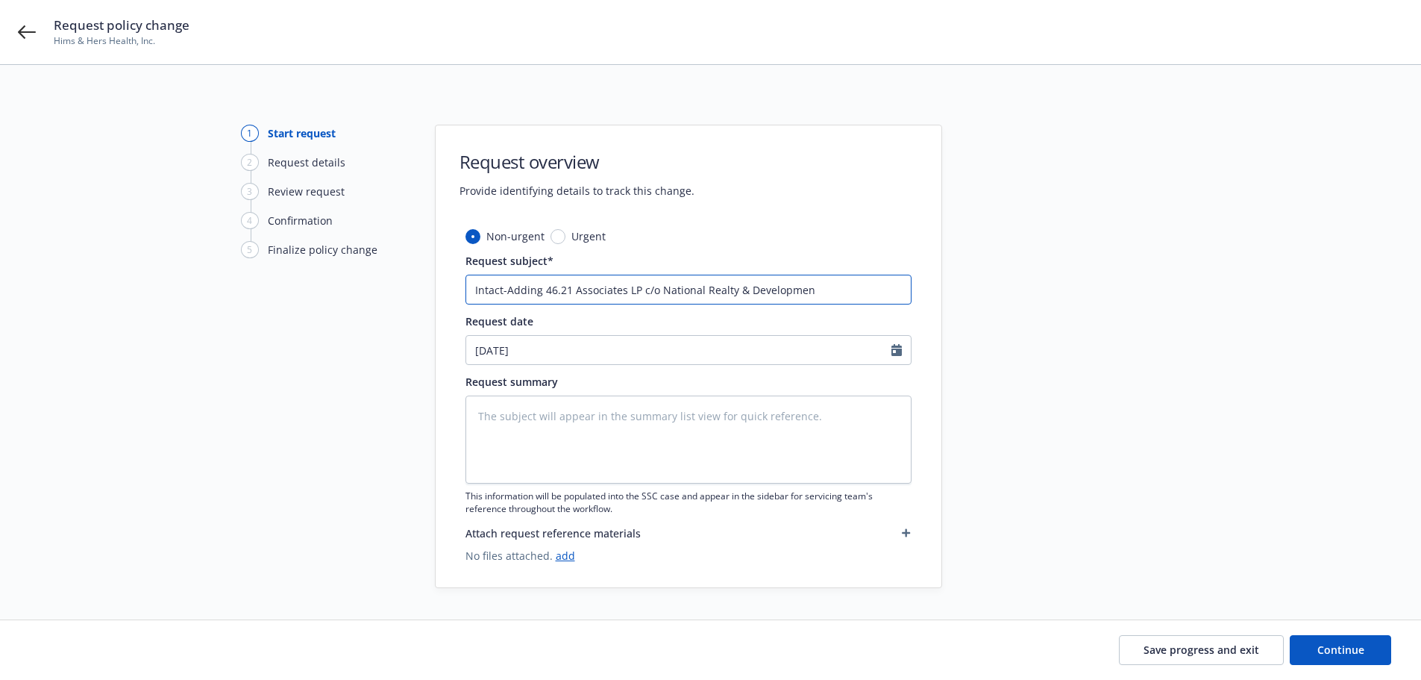
type input "Intact-Adding 46.21 Associates LP c/o National Realty & Development"
type textarea "x"
type input "Intact-Adding 46.21 Associates LP c/o National Realty & Development"
type textarea "x"
type input "Intact-Adding 46.21 Associates LP c/o National Realty & Development a"
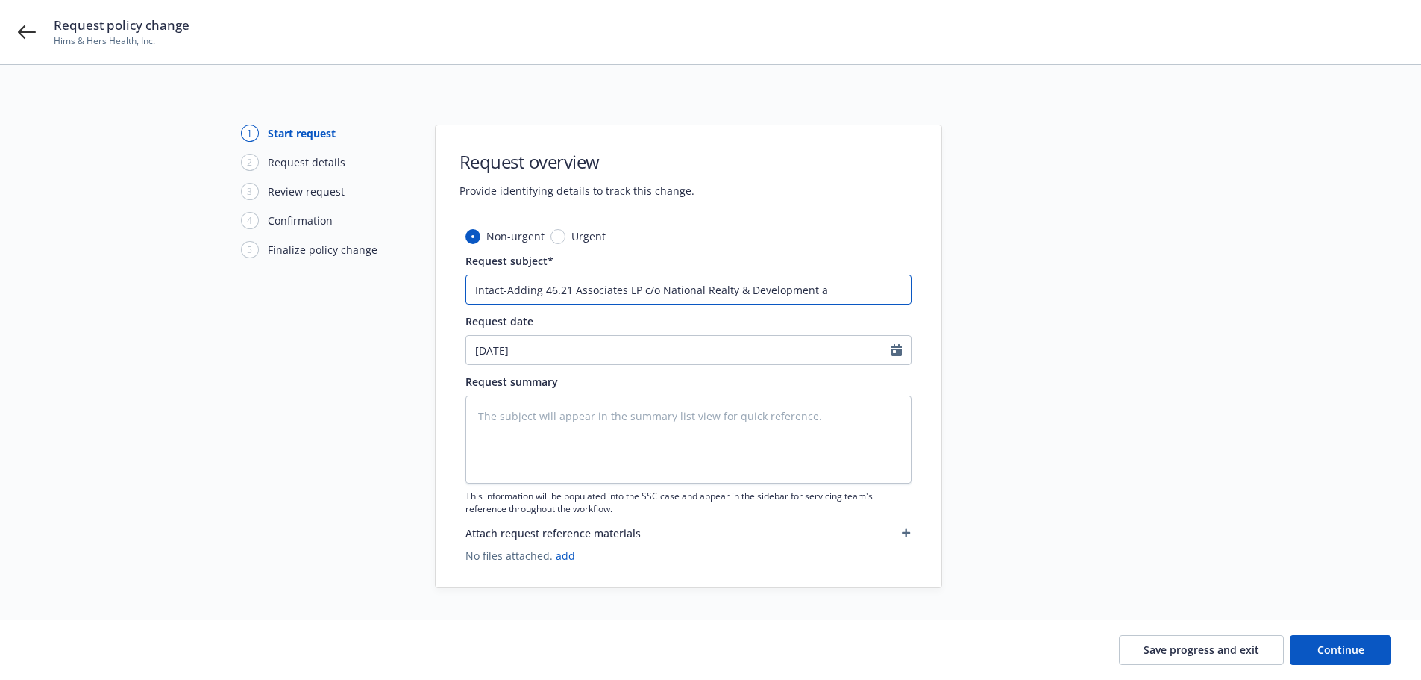
type textarea "x"
type input "Intact-Adding 46.21 Associates LP c/o National Realty & Development as"
type textarea "x"
type input "Intact-Adding 46.21 Associates LP c/o National Realty & Development as"
type textarea "x"
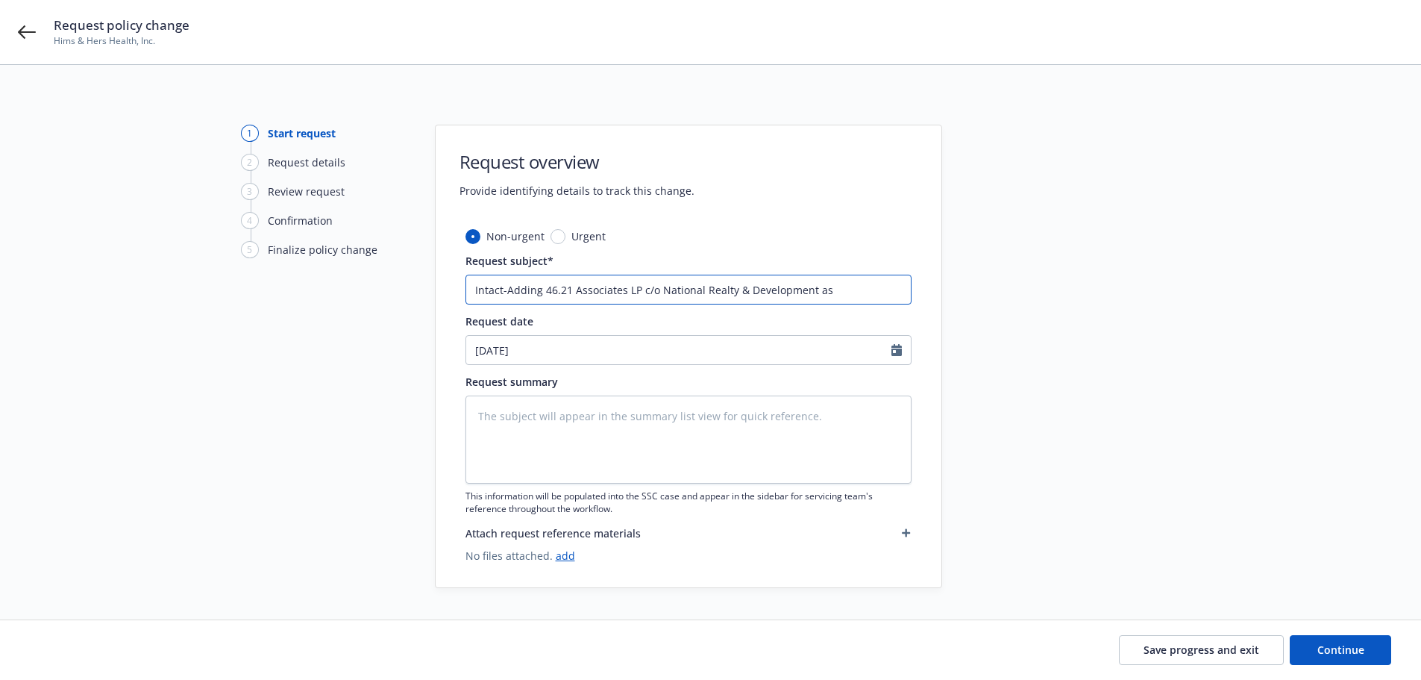
type input "Intact-Adding 46.21 Associates LP c/o National Realty & Development as A"
type textarea "x"
drag, startPoint x: 850, startPoint y: 292, endPoint x: 504, endPoint y: 278, distance: 347.1
click at [410, 288] on div "1 Start request 2 Request details 3 Review request 4 Confirmation 5 Finalize po…" at bounding box center [710, 356] width 1385 height 463
type input "Intact-Adding 46.21 Associates LP c/o National Realty & Development as AI"
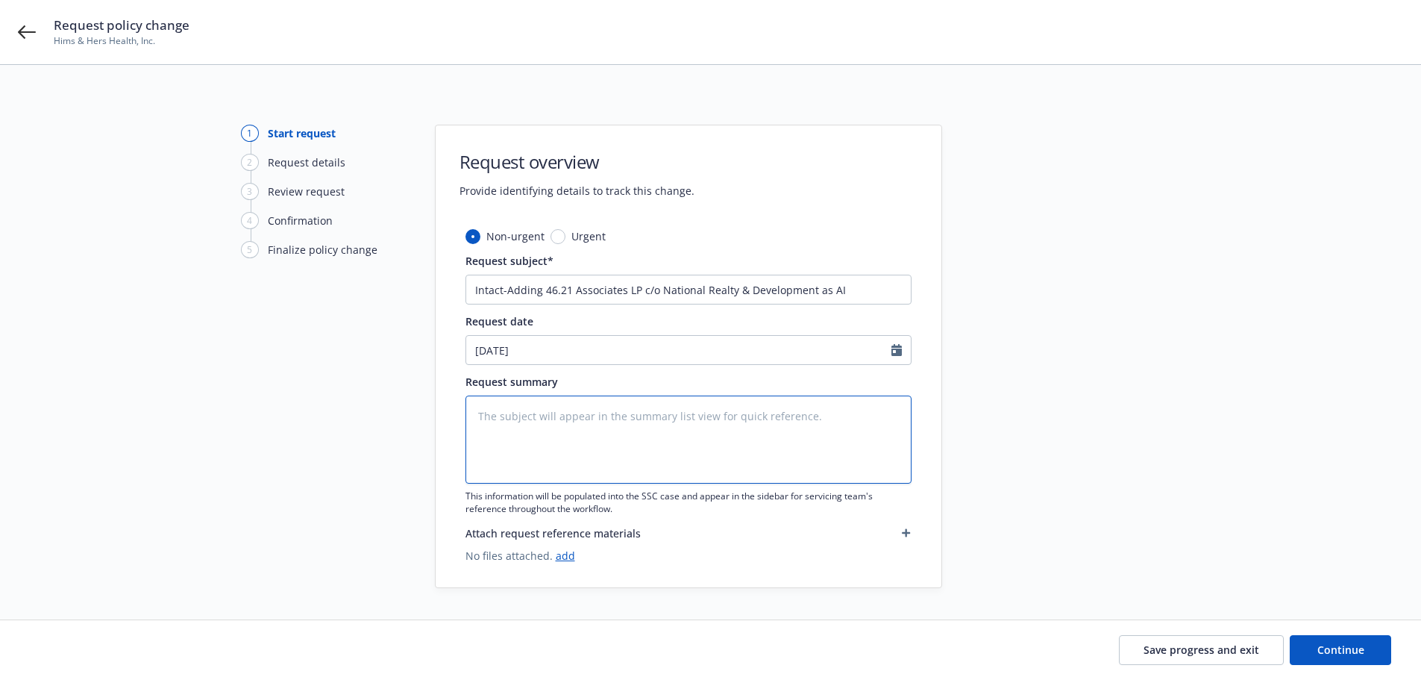
click at [512, 419] on textarea at bounding box center [688, 439] width 446 height 88
paste textarea "Intact-Adding 46.21 Associates LP c/o National Realty & Development as AI"
type textarea "x"
type textarea "Intact-Adding 46.21 Associates LP c/o National Realty & Development as AI"
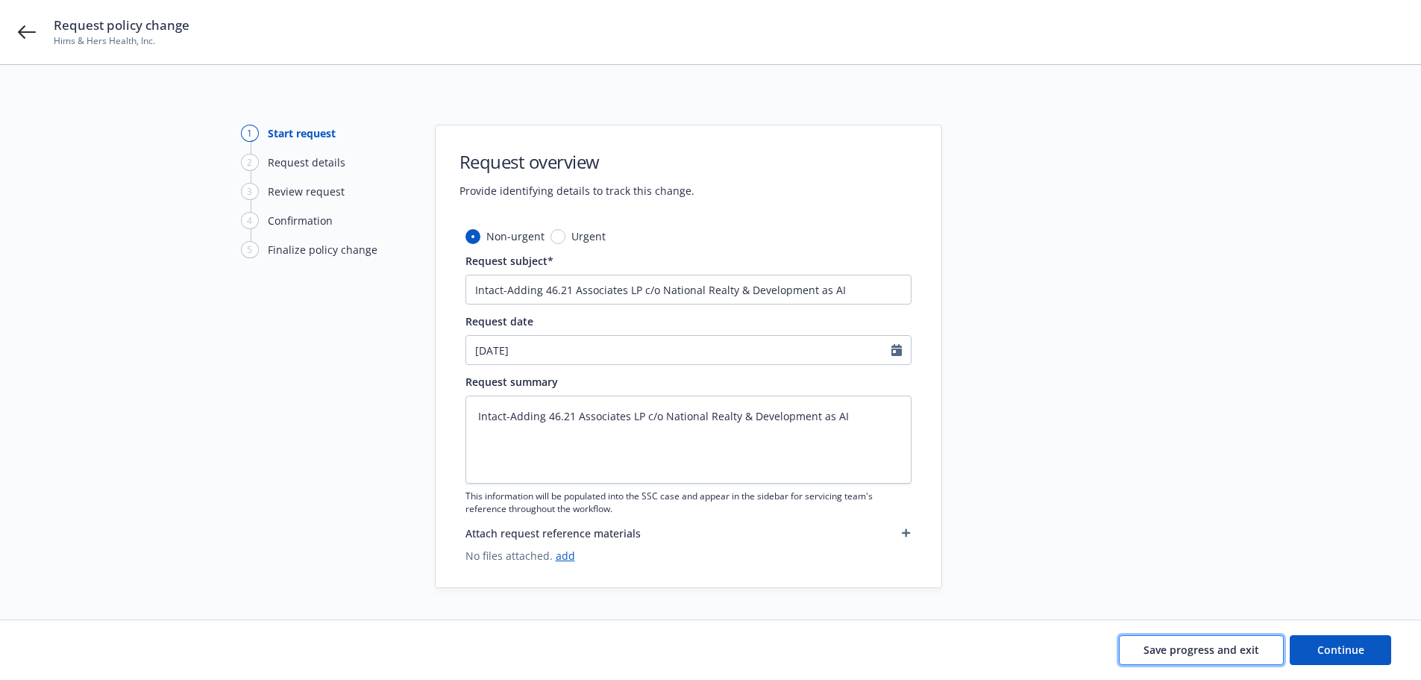
click at [1177, 638] on button "Save progress and exit" at bounding box center [1201, 650] width 165 height 30
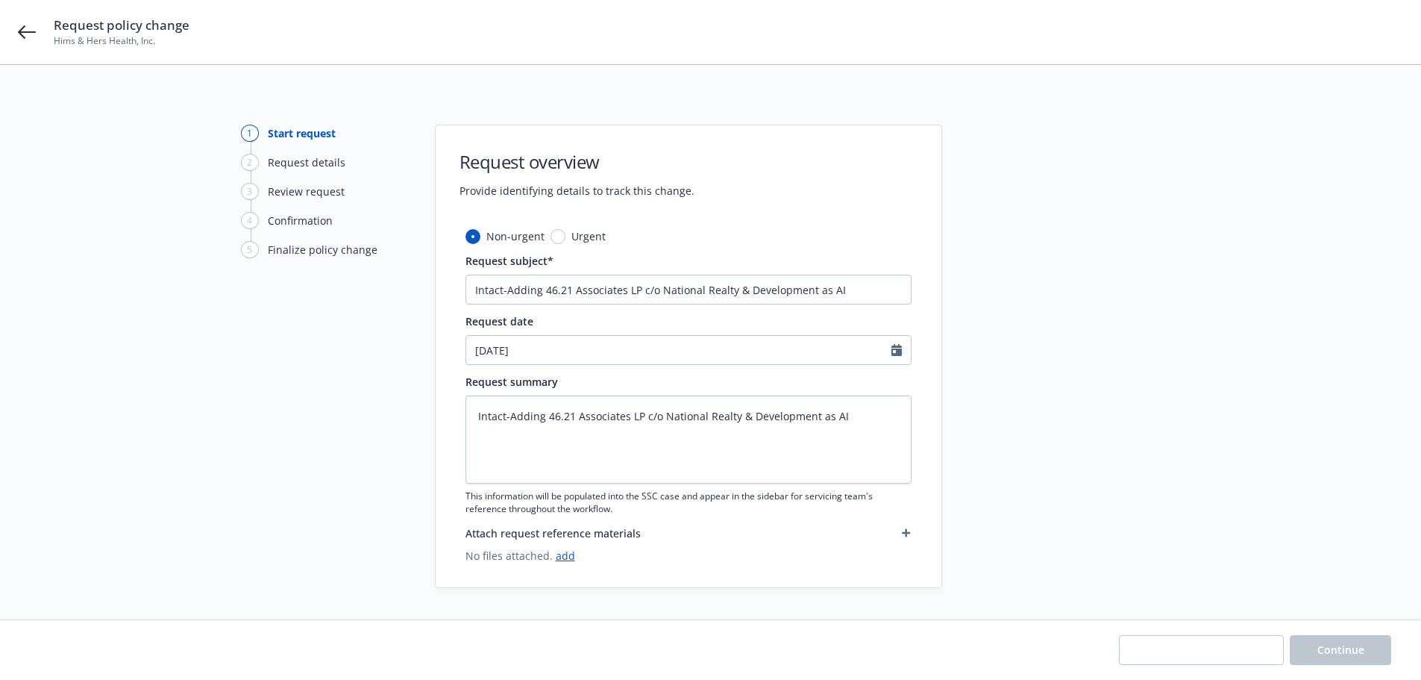
type textarea "x"
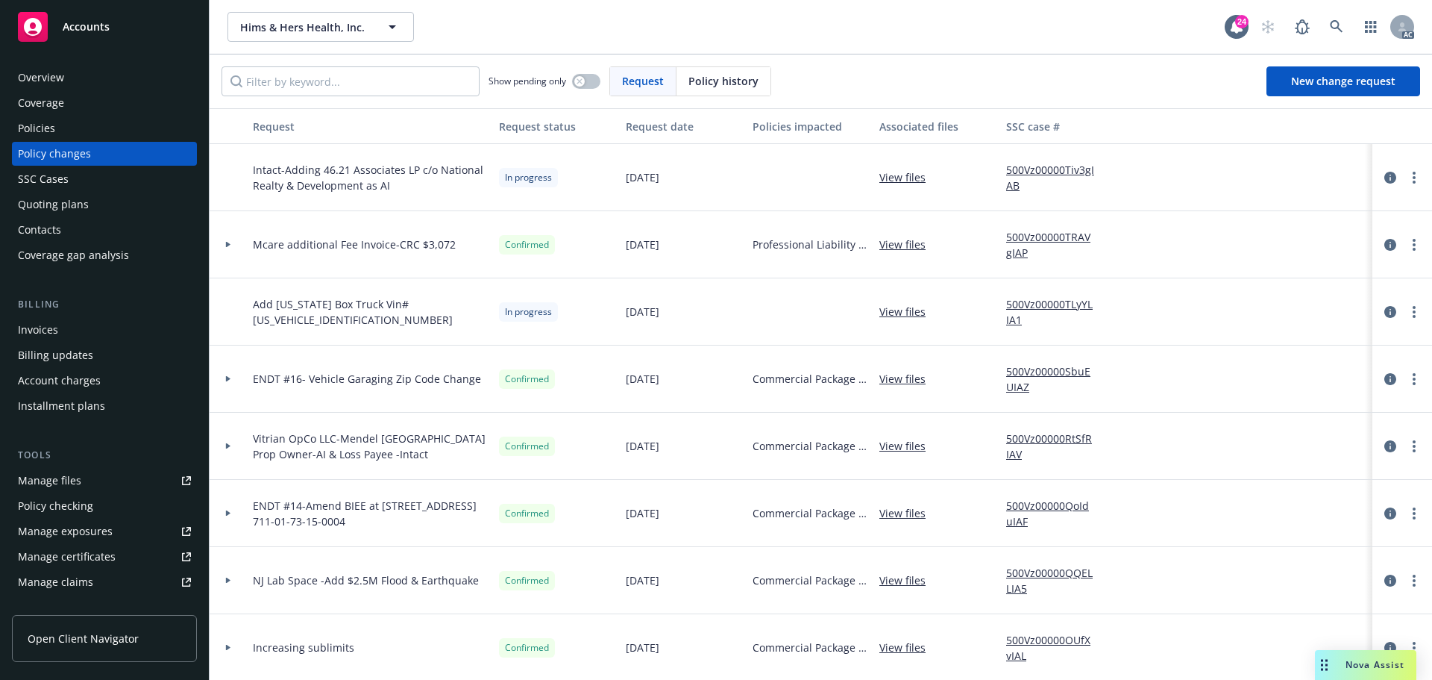
click at [44, 125] on div "Policies" at bounding box center [36, 128] width 37 height 24
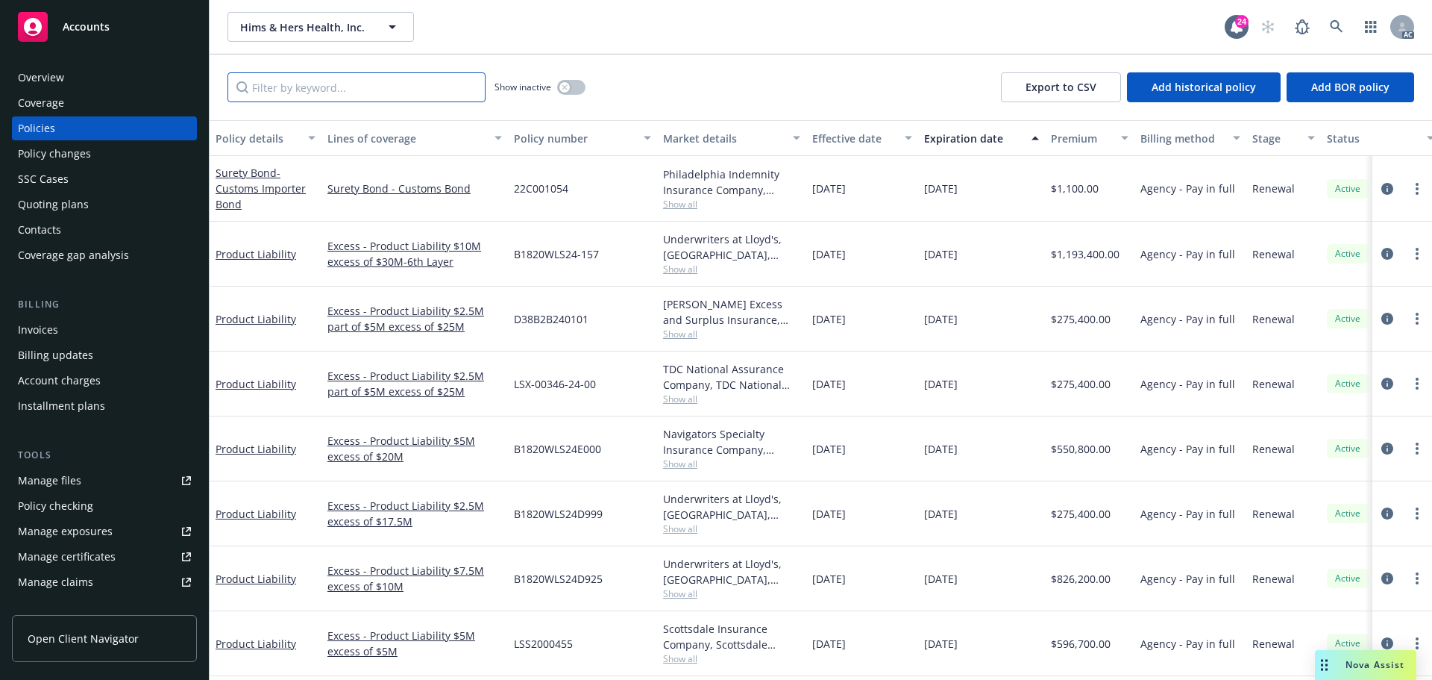
click at [286, 91] on input "Filter by keyword..." at bounding box center [357, 87] width 258 height 30
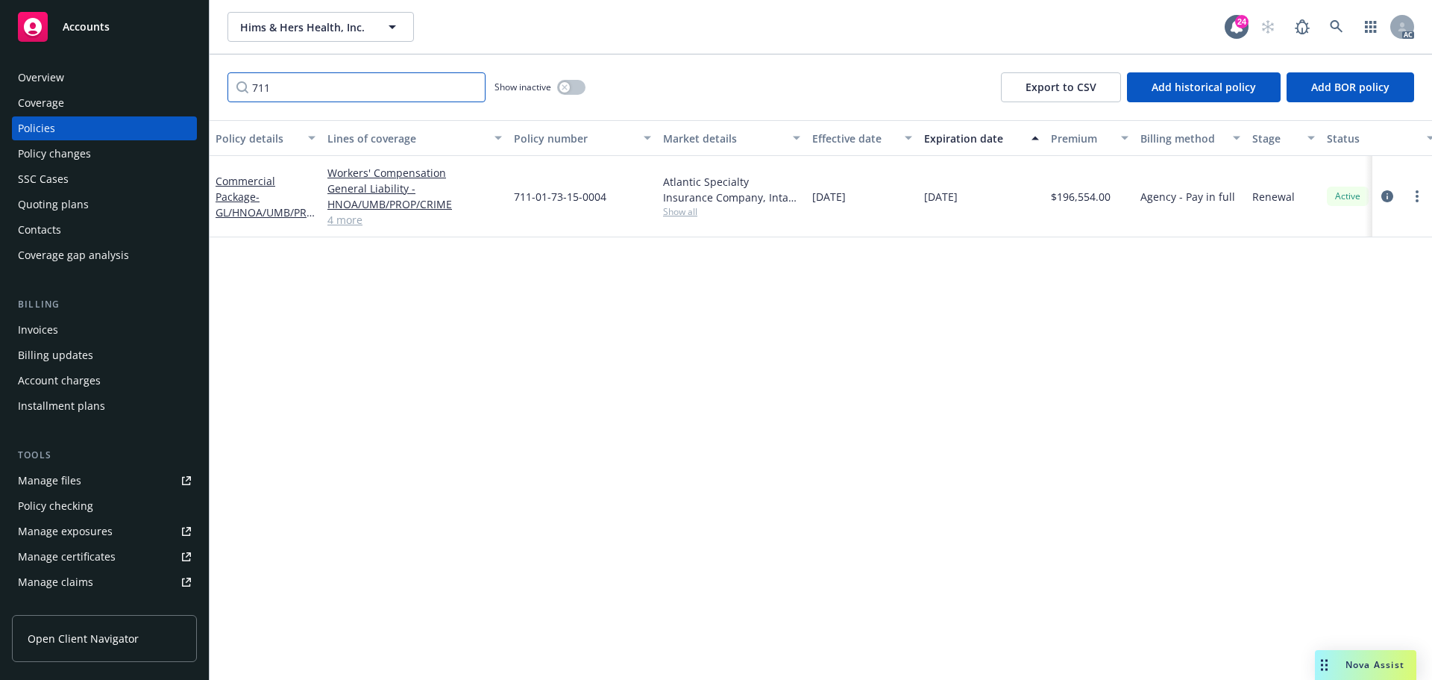
type input "711"
drag, startPoint x: 607, startPoint y: 197, endPoint x: 530, endPoint y: 196, distance: 77.6
click at [515, 203] on div "711-01-73-15-0004" at bounding box center [582, 196] width 149 height 81
copy span "711-01-73-15-0004"
click at [82, 156] on div "Policy changes" at bounding box center [54, 154] width 73 height 24
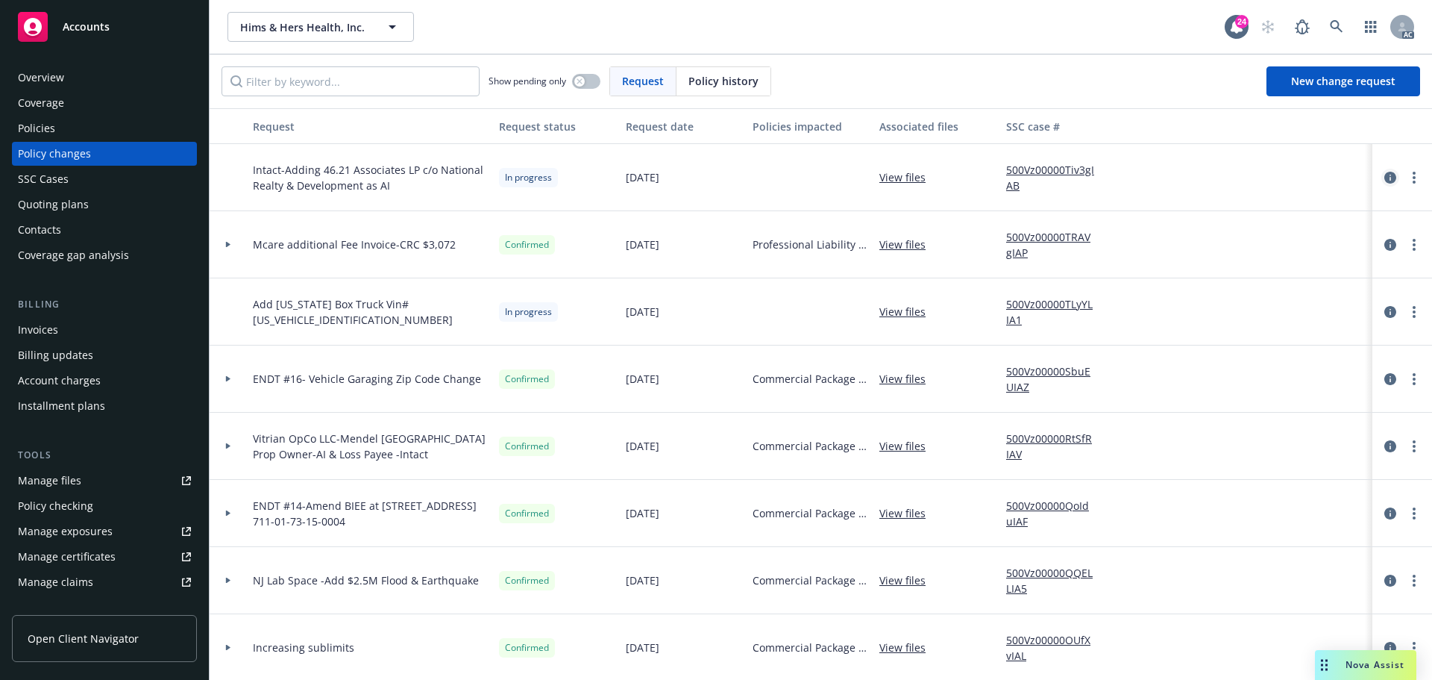
click at [1381, 179] on link "circleInformation" at bounding box center [1390, 178] width 18 height 18
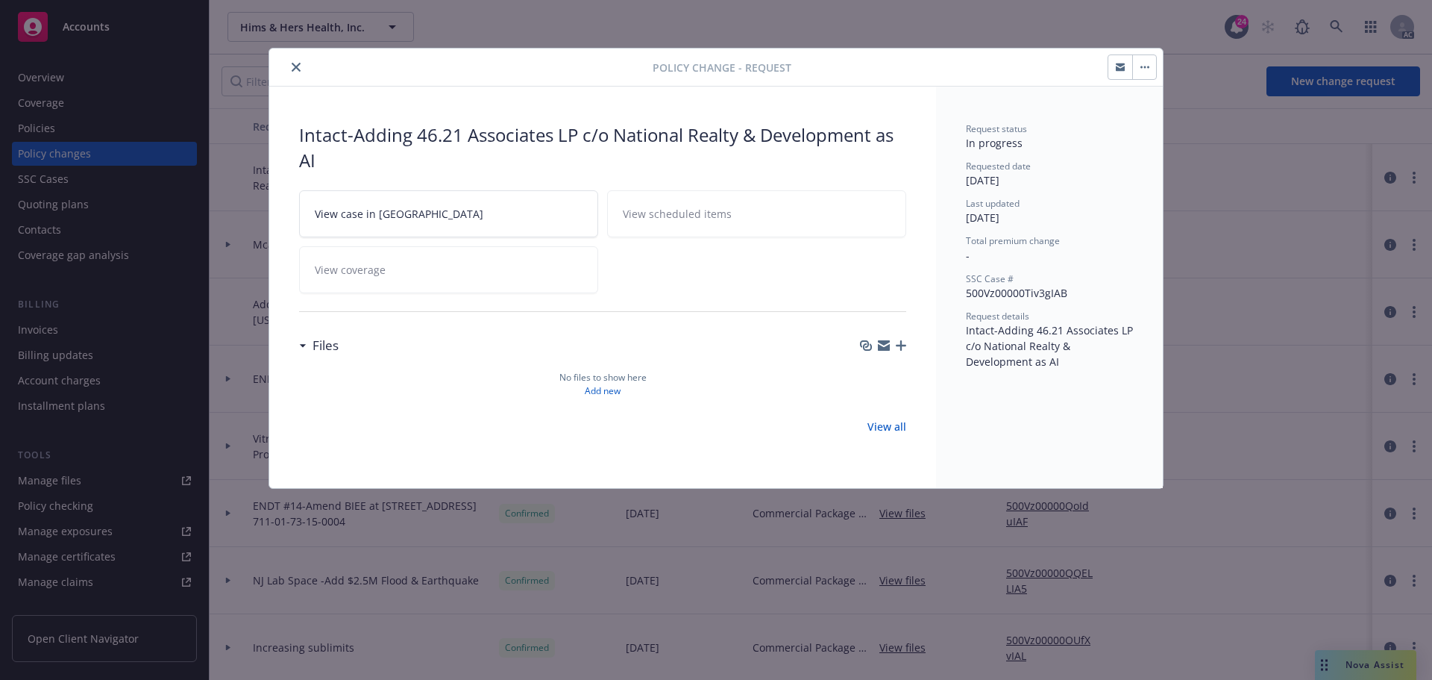
click at [885, 343] on icon "button" at bounding box center [884, 342] width 12 height 5
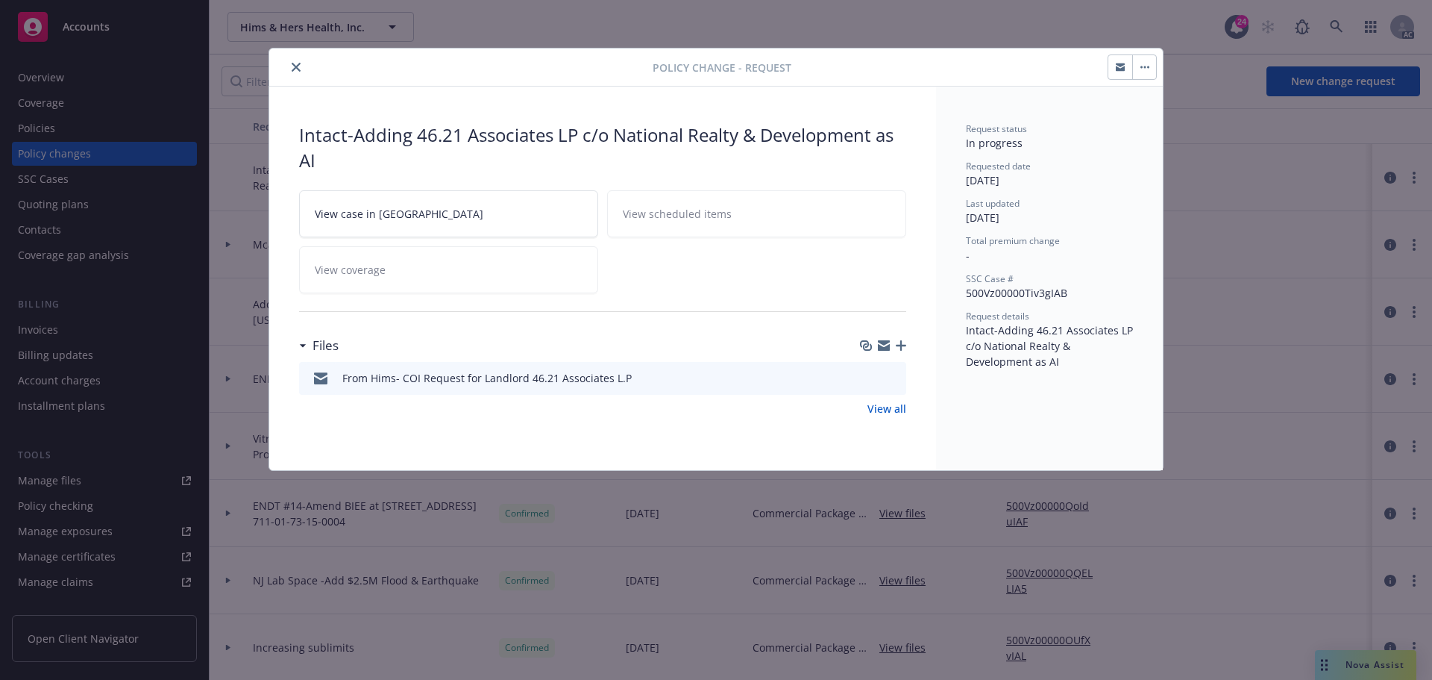
click at [900, 345] on icon "button" at bounding box center [901, 345] width 10 height 10
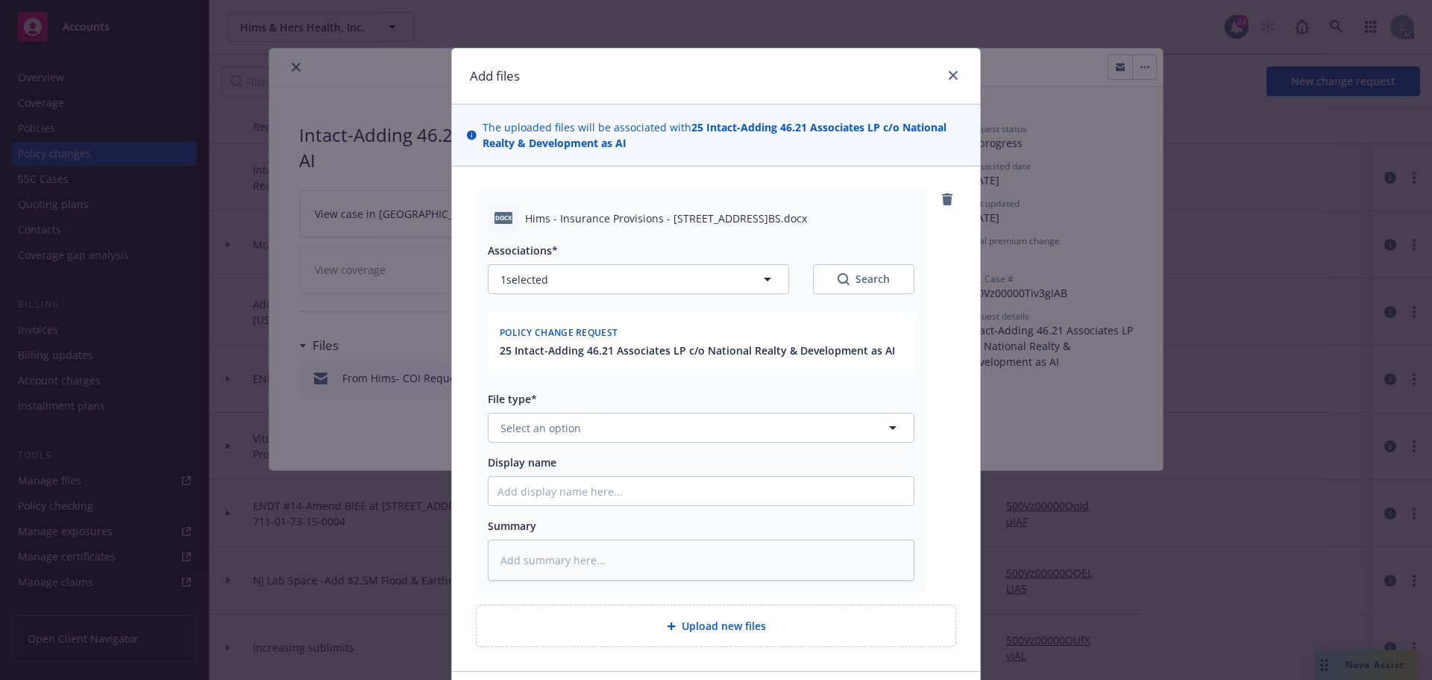
drag, startPoint x: 519, startPoint y: 216, endPoint x: 822, endPoint y: 217, distance: 302.8
click at [807, 217] on span "Hims - Insurance Provisions - [STREET_ADDRESS]BS.docx" at bounding box center [666, 218] width 282 height 16
copy span "Hims - Insurance Provisions - [STREET_ADDRESS]"
click at [511, 477] on input "Display name" at bounding box center [701, 491] width 425 height 28
paste input "Hims - Insurance Provisions - [STREET_ADDRESS]"
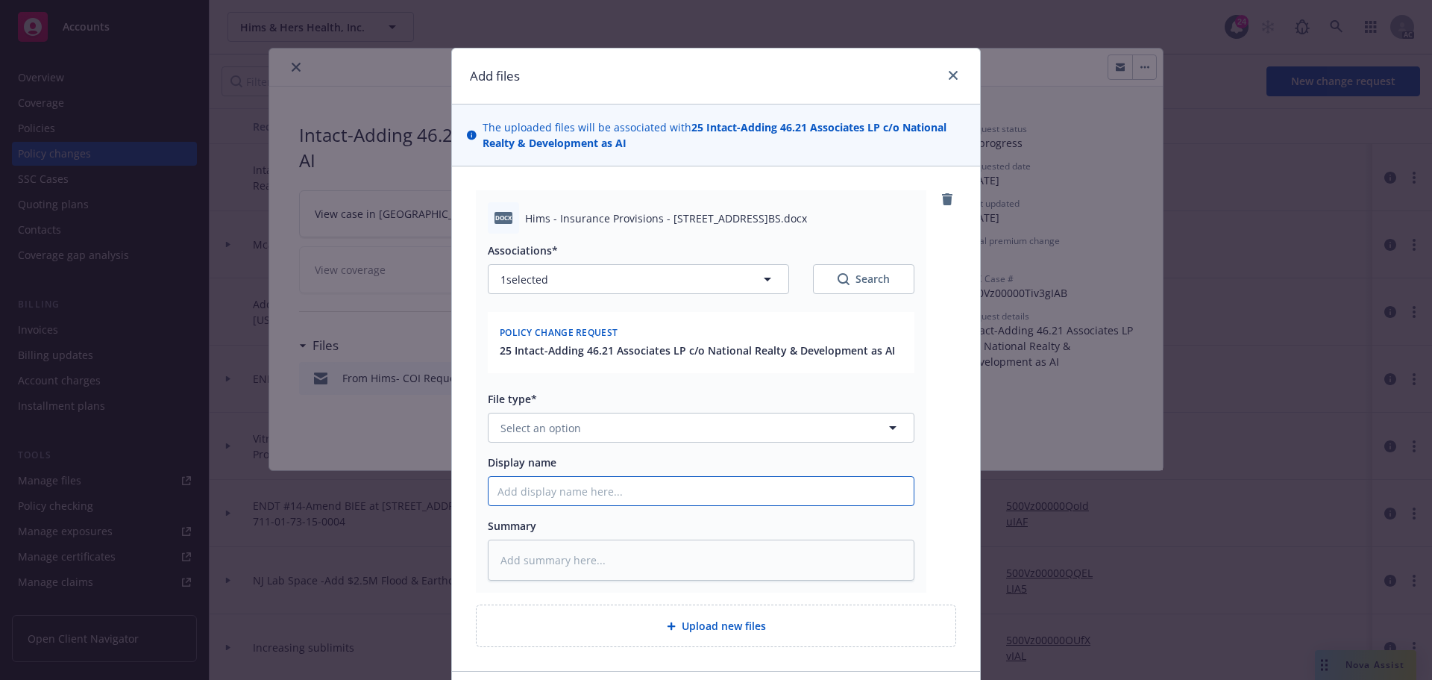
type textarea "x"
type input "Hims - Insurance Provisions - [STREET_ADDRESS]"
click at [566, 556] on textarea at bounding box center [701, 559] width 427 height 41
paste textarea "Hims - Insurance Provisions - [STREET_ADDRESS]"
type textarea "x"
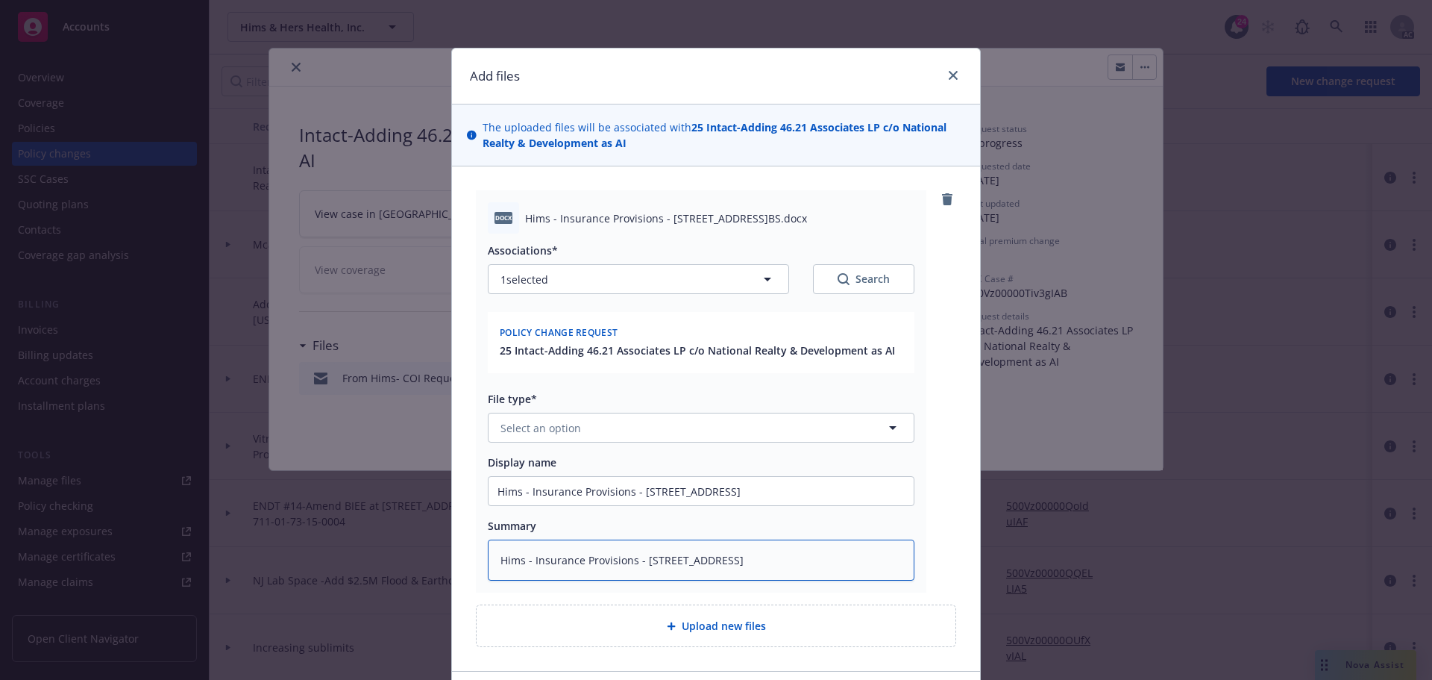
type textarea "Hims - Insurance Provisions - [STREET_ADDRESS]"
click at [612, 427] on button "Select an option" at bounding box center [701, 427] width 427 height 30
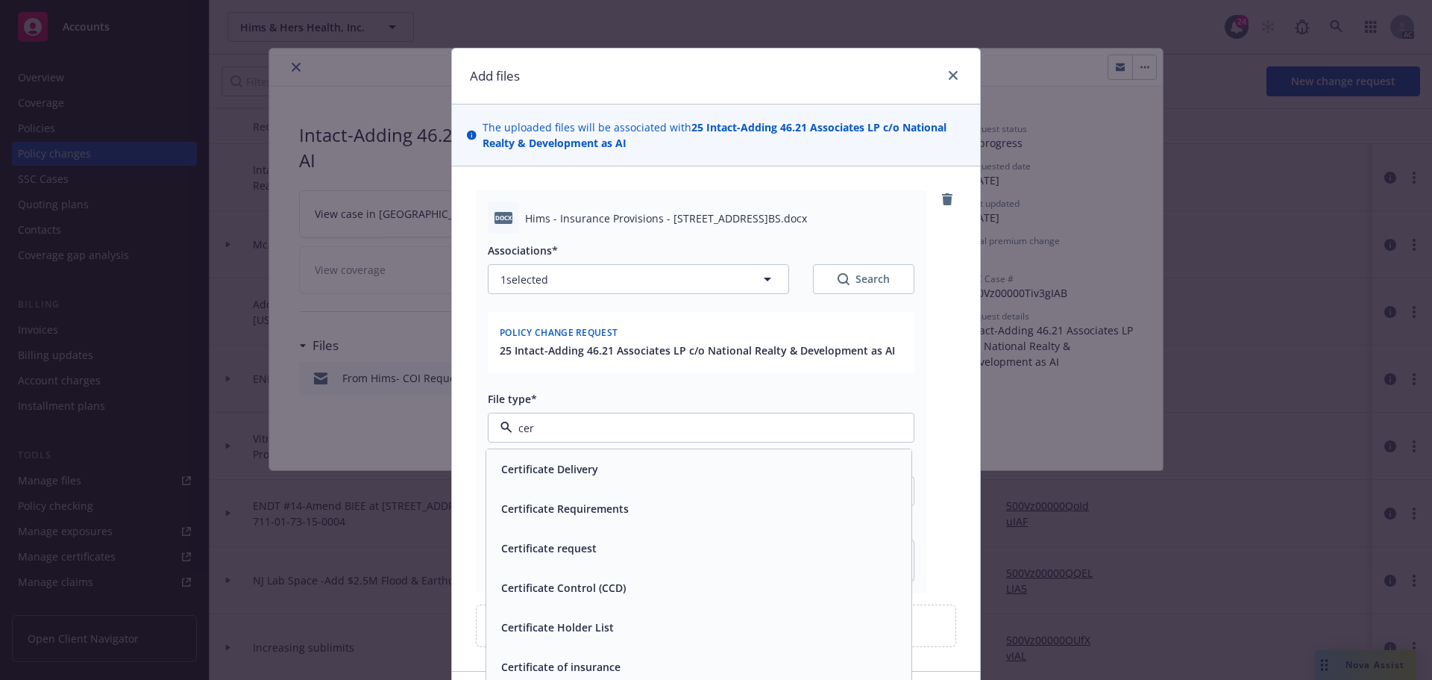
type input "cert"
click at [574, 498] on div "Certificate Requirements" at bounding box center [563, 509] width 137 height 22
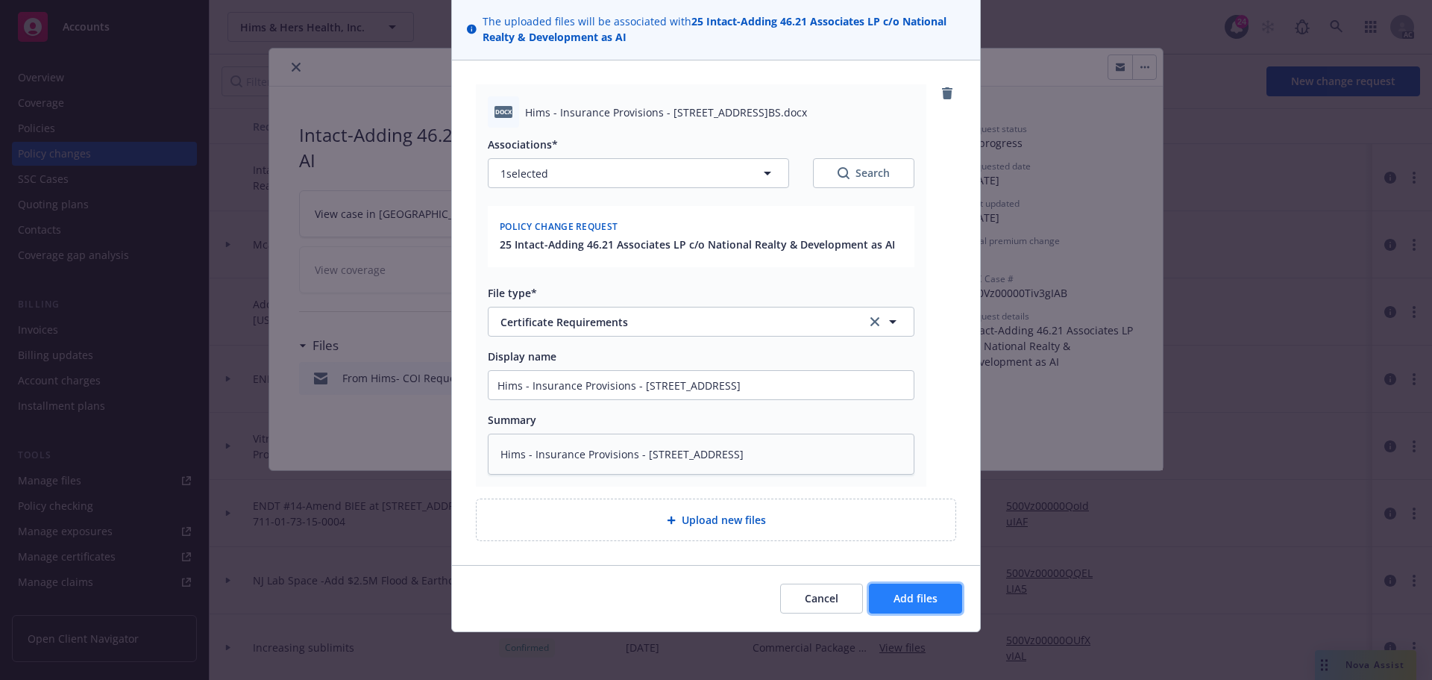
click at [910, 600] on span "Add files" at bounding box center [916, 598] width 44 height 14
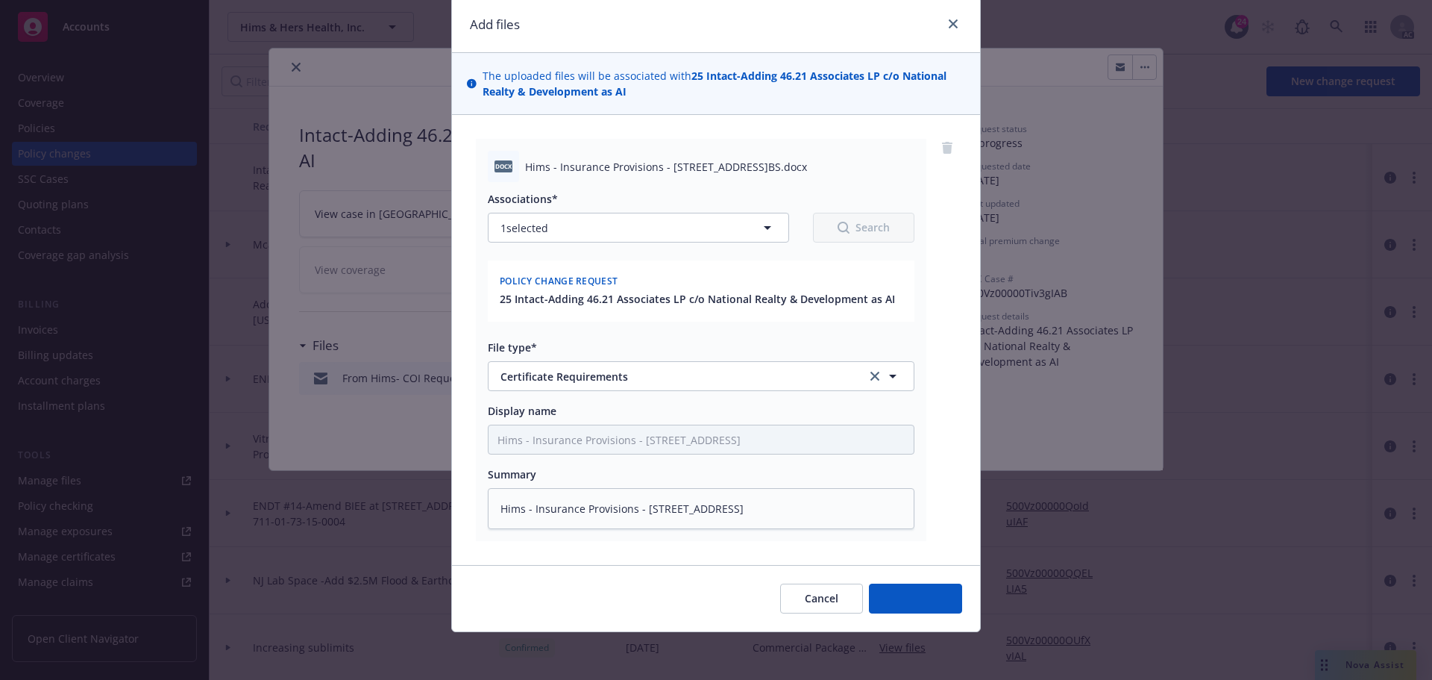
type textarea "x"
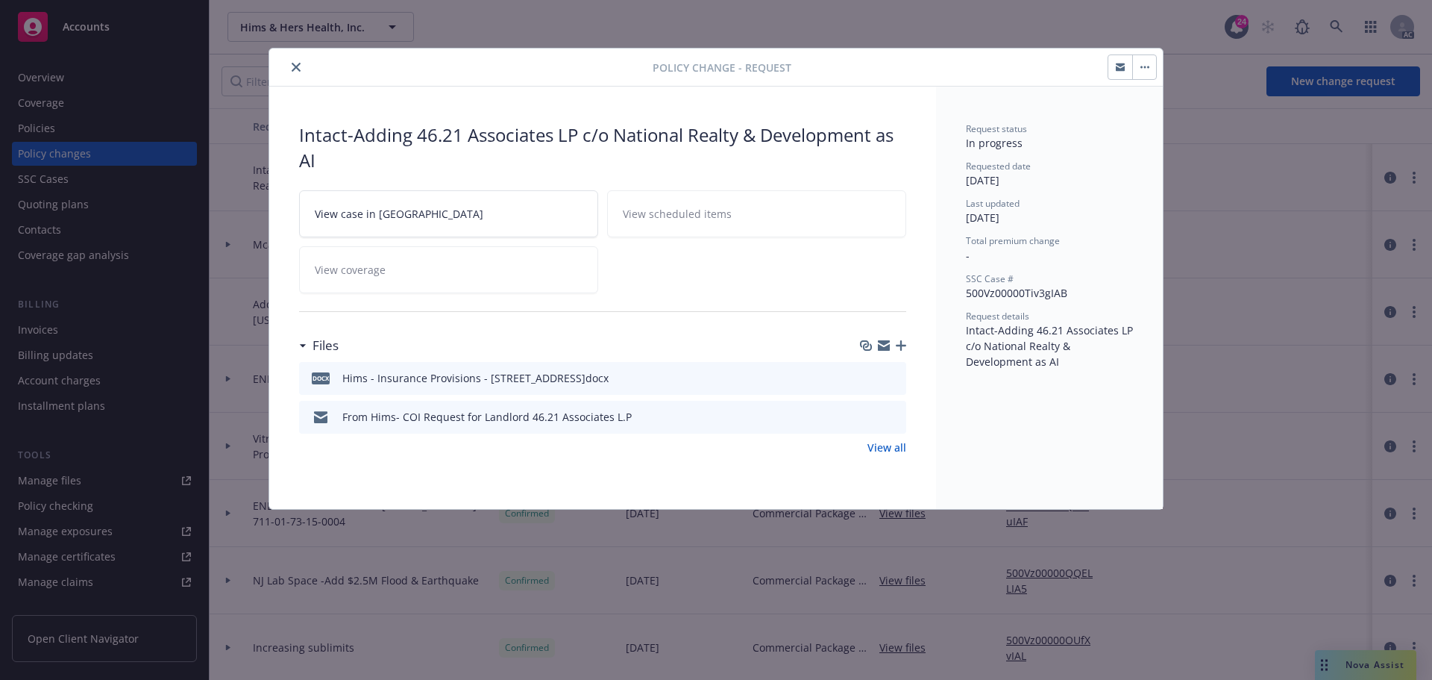
click at [885, 343] on icon "button" at bounding box center [884, 342] width 12 height 5
click at [297, 65] on icon "close" at bounding box center [296, 67] width 9 height 9
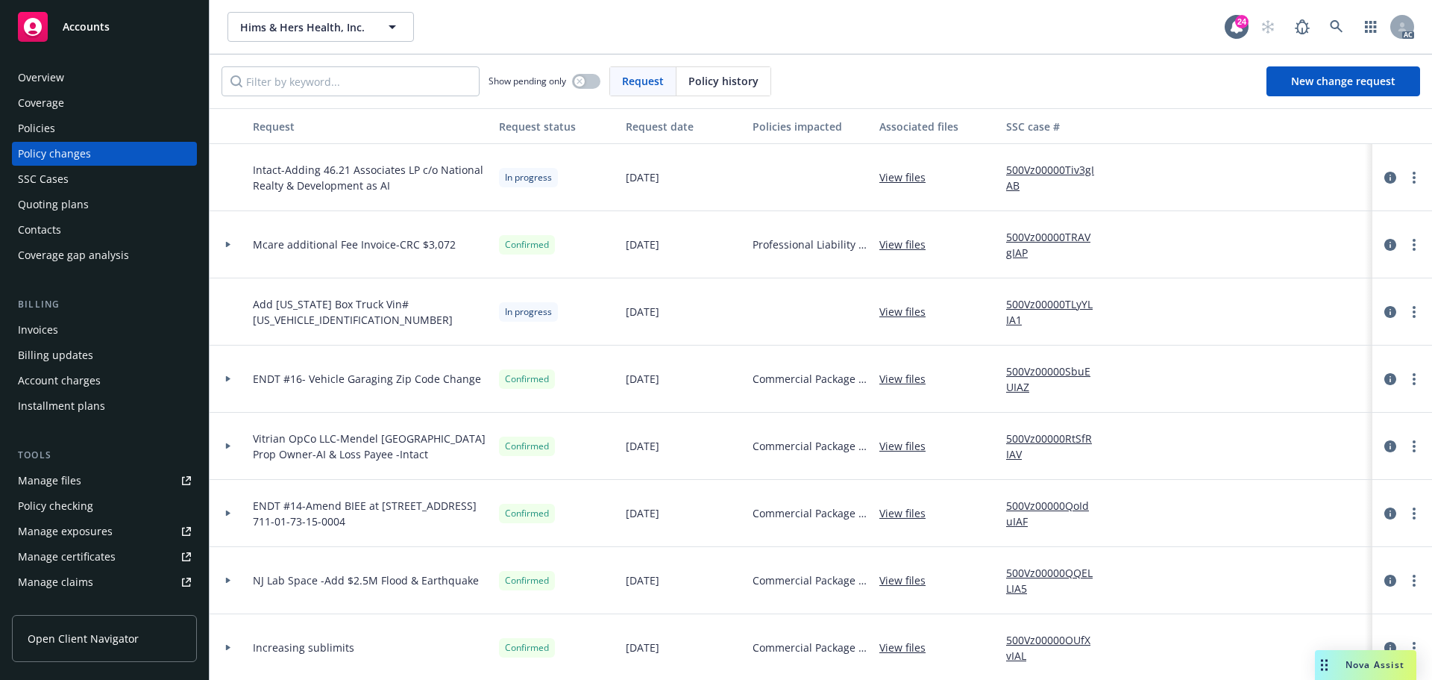
click at [80, 25] on span "Accounts" at bounding box center [86, 27] width 47 height 12
